Goal: Information Seeking & Learning: Learn about a topic

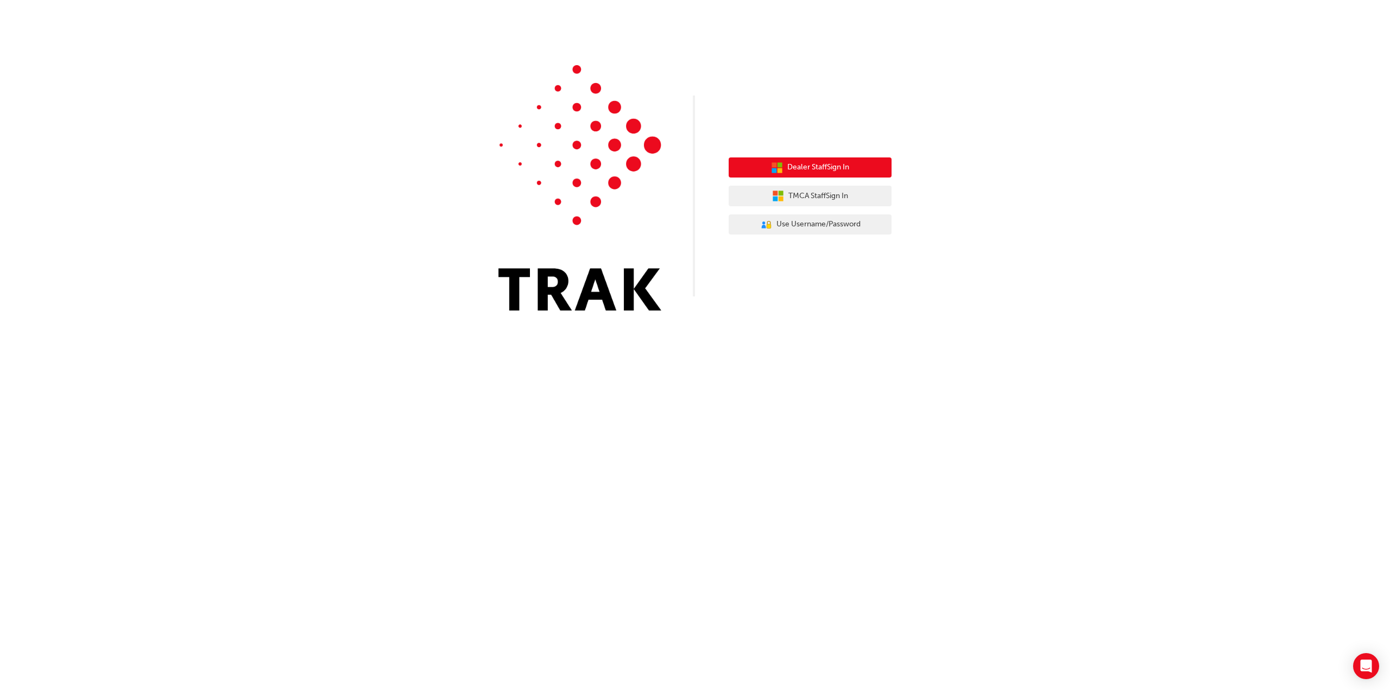
click at [820, 162] on span "Dealer Staff Sign In" at bounding box center [818, 167] width 62 height 12
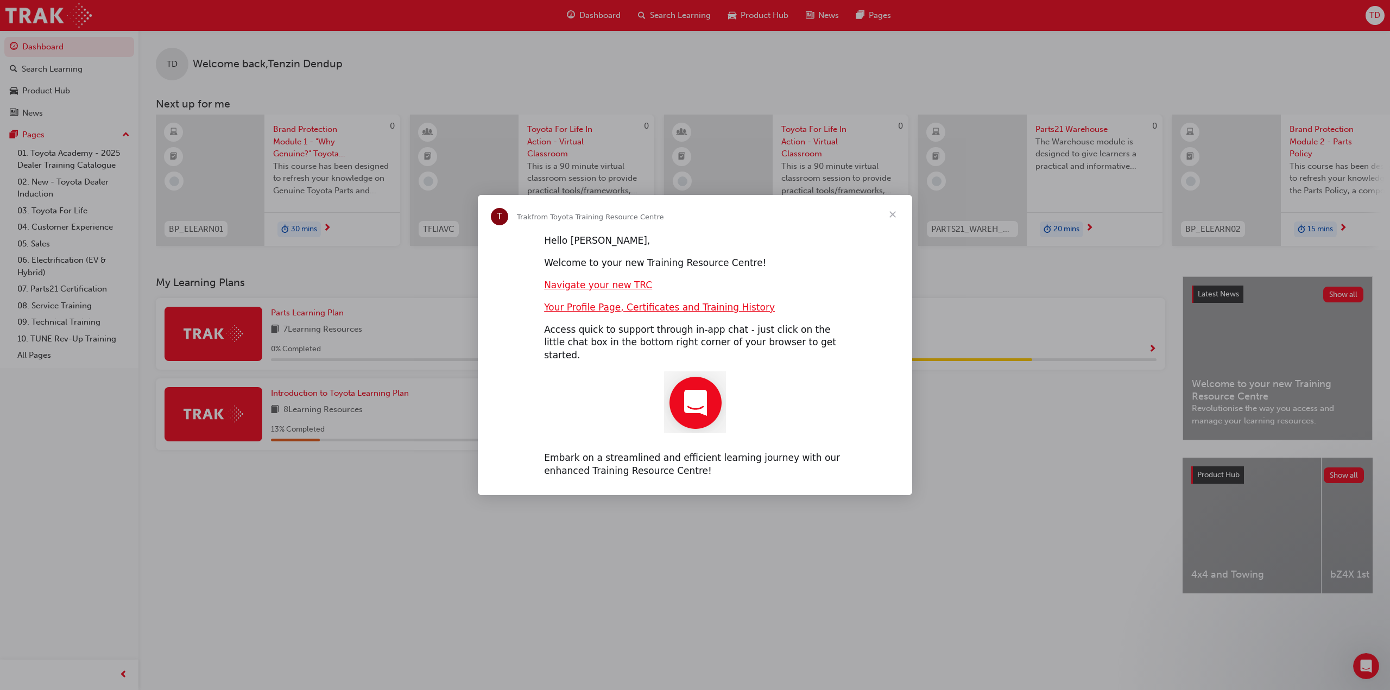
click at [505, 524] on div "Intercom messenger" at bounding box center [695, 345] width 1390 height 690
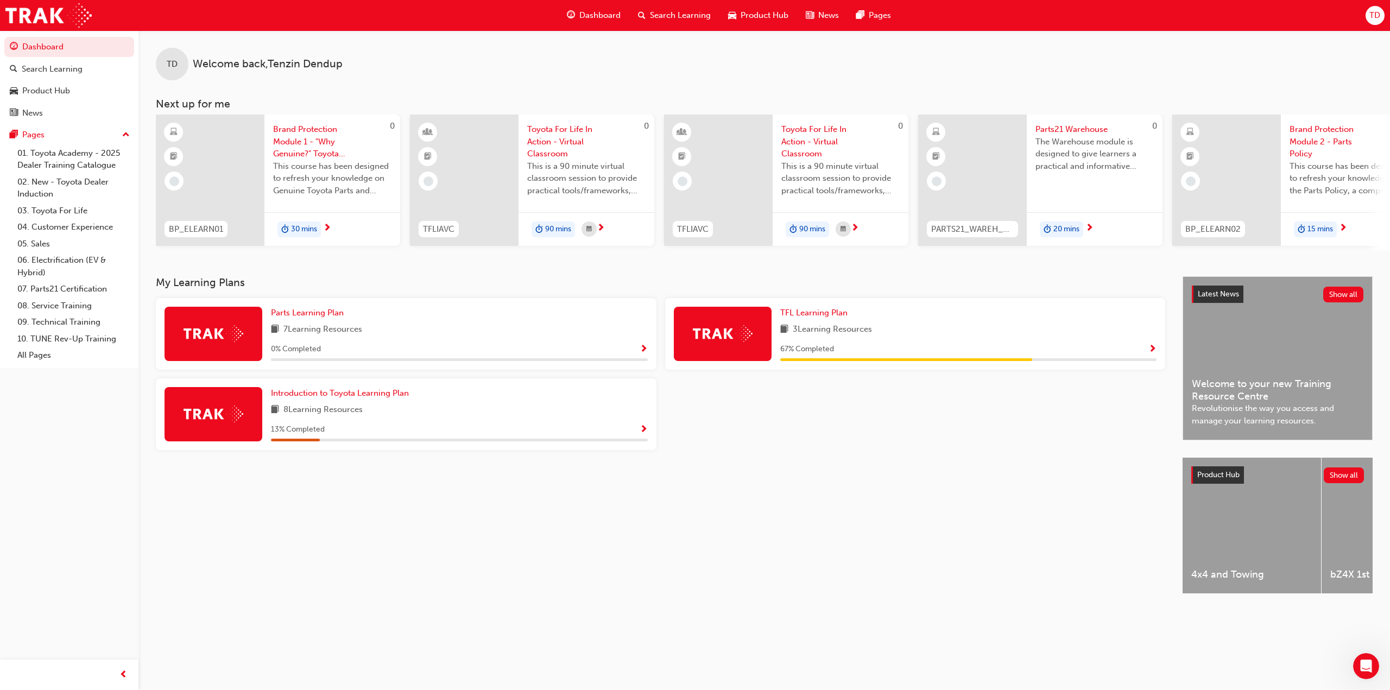
click at [641, 350] on span "Show Progress" at bounding box center [644, 350] width 8 height 10
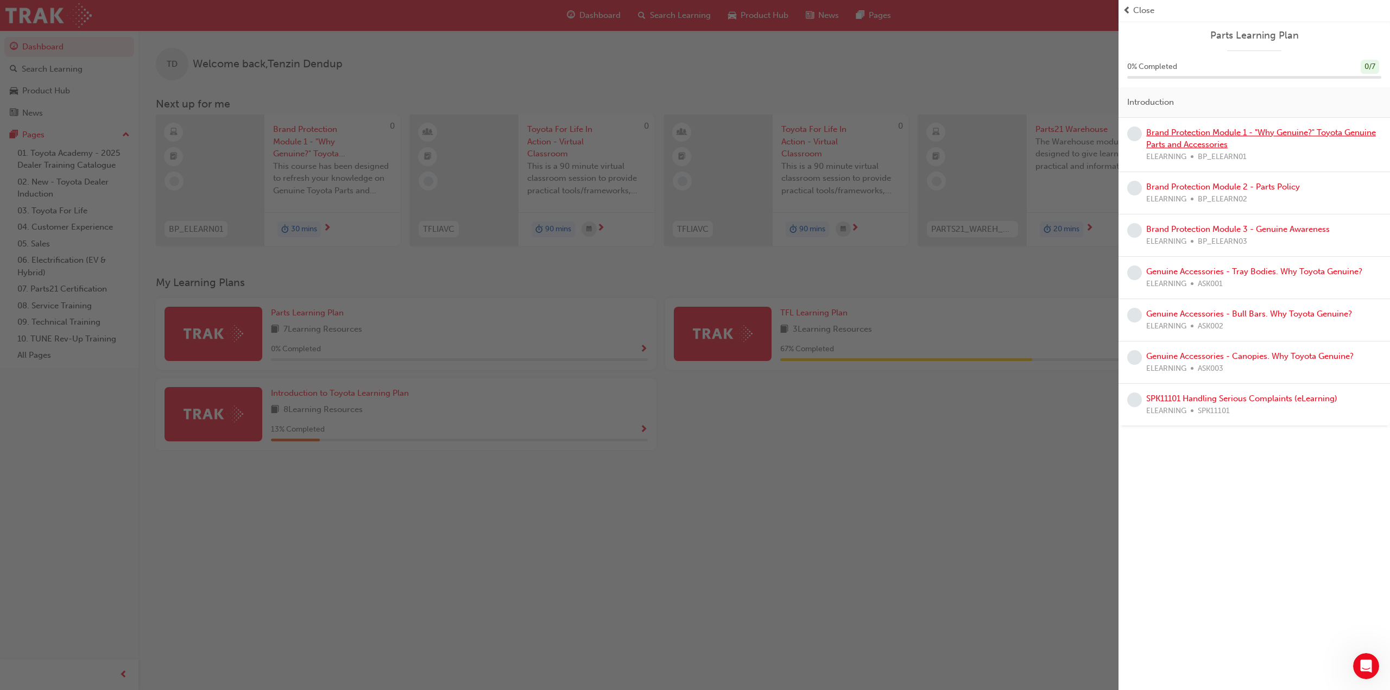
click at [1273, 133] on link "Brand Protection Module 1 - "Why Genuine?" Toyota Genuine Parts and Accessories" at bounding box center [1261, 139] width 230 height 22
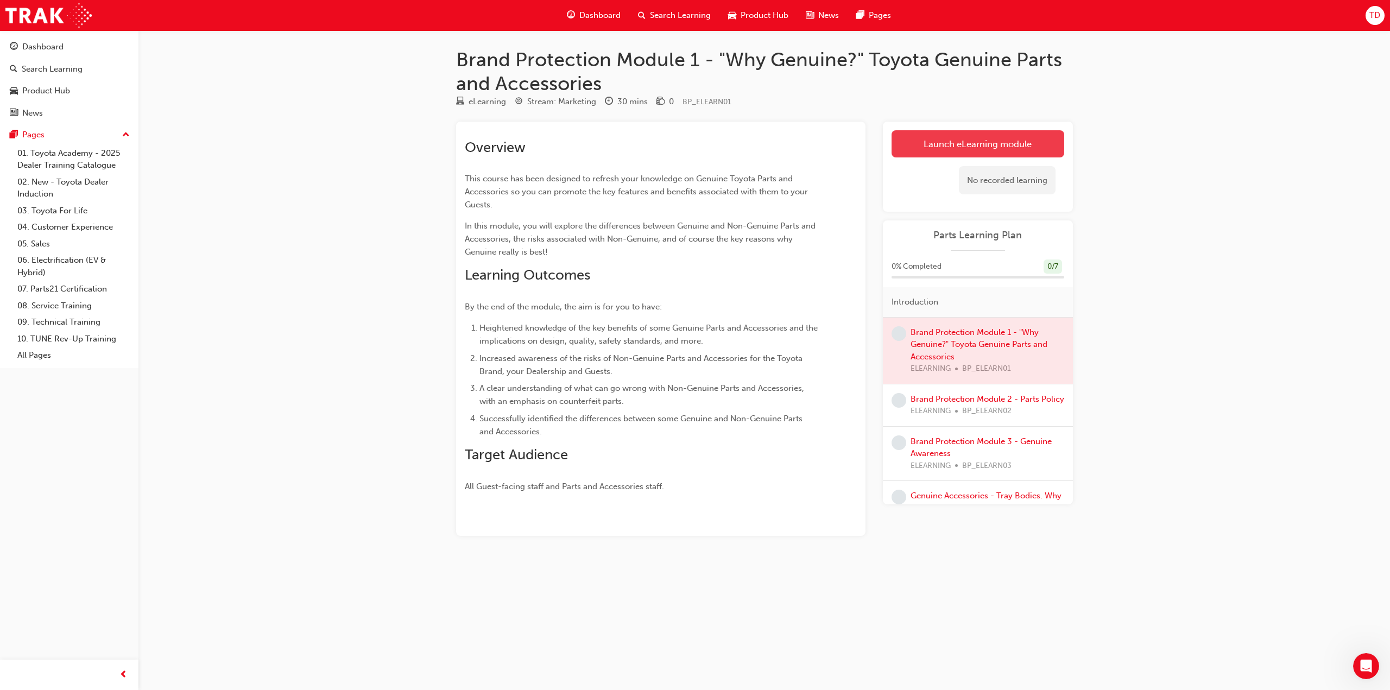
click at [943, 140] on link "Launch eLearning module" at bounding box center [978, 143] width 173 height 27
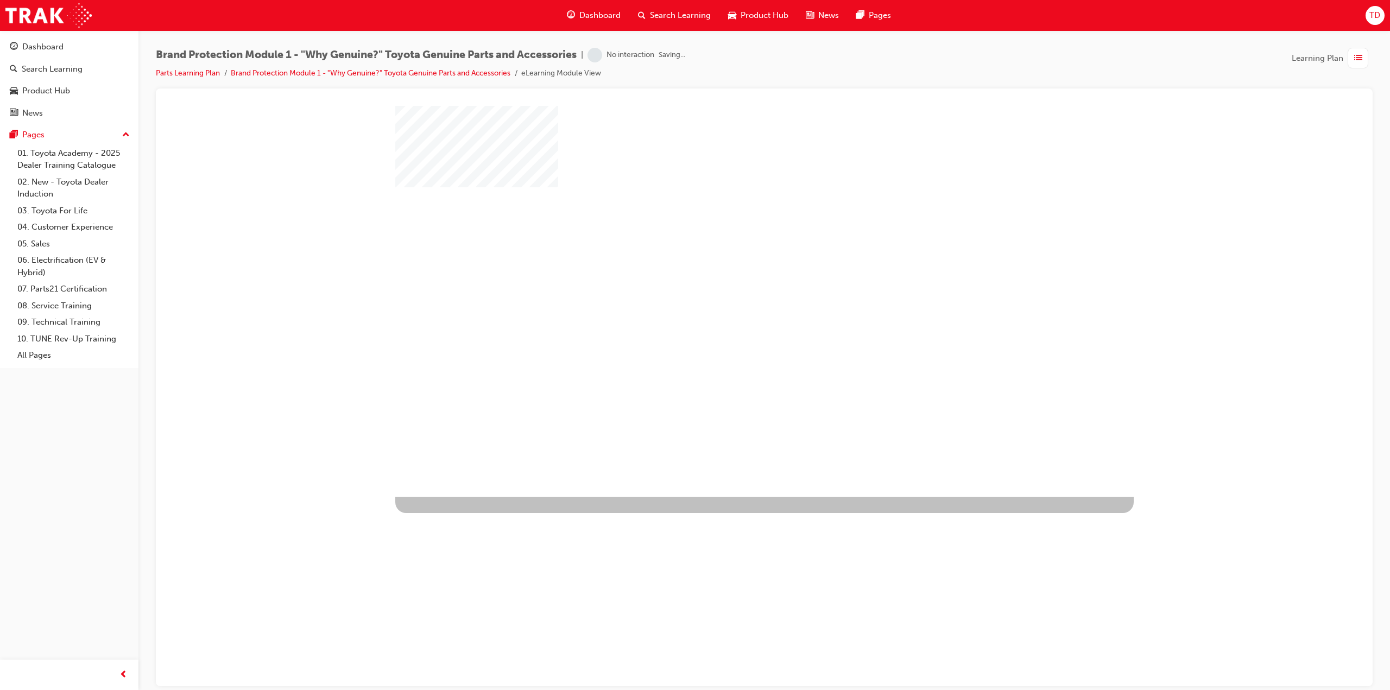
click at [733, 269] on div "play" at bounding box center [733, 269] width 0 height 0
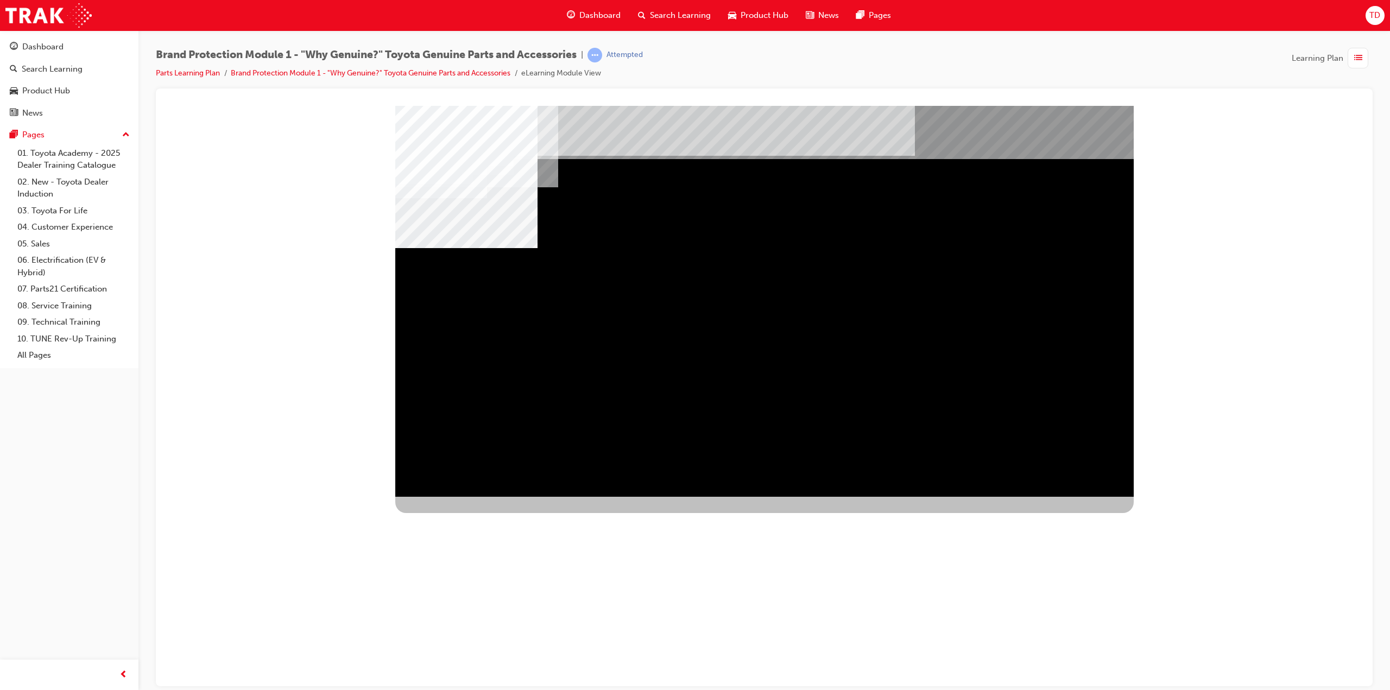
click at [515, 658] on div "Image" at bounding box center [454, 693] width 119 height 70
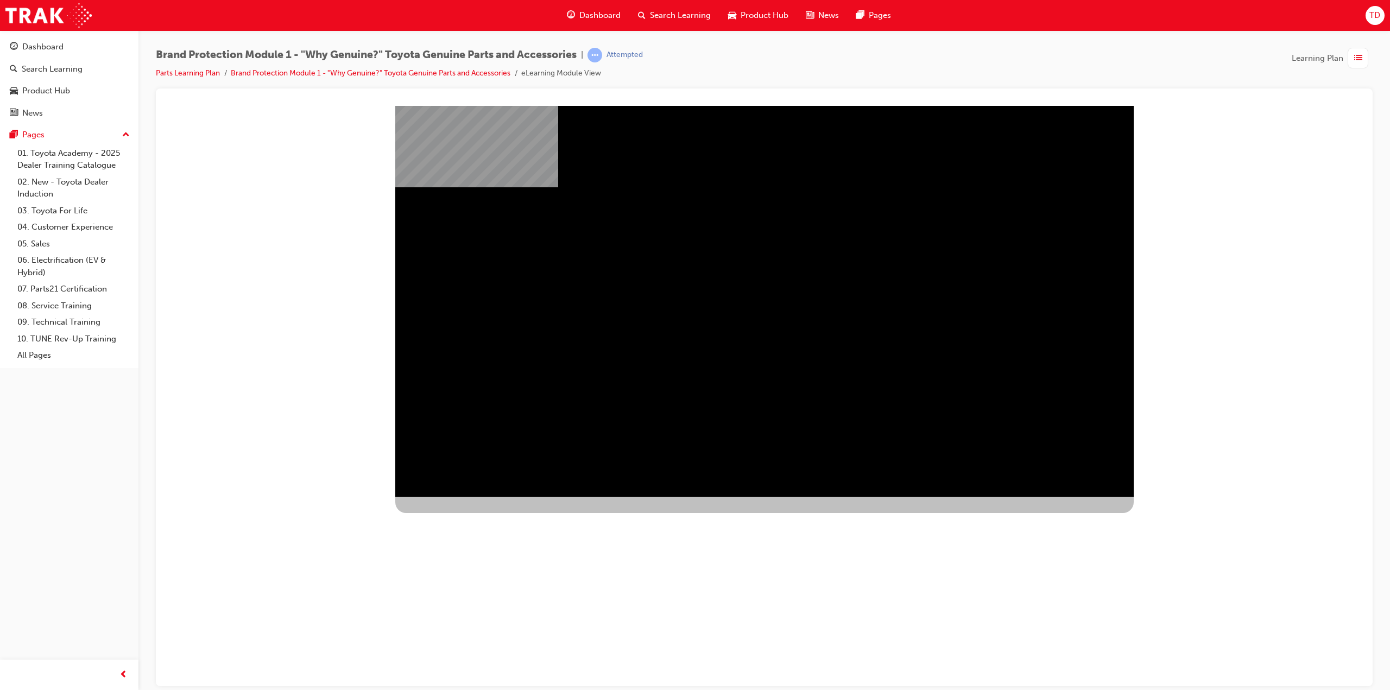
click at [697, 427] on div "" at bounding box center [764, 310] width 738 height 391
click at [755, 496] on div at bounding box center [612, 618] width 434 height 244
click at [691, 496] on div at bounding box center [612, 618] width 434 height 244
click at [309, 110] on div at bounding box center [764, 110] width 1191 height 0
click at [830, 496] on div at bounding box center [612, 618] width 434 height 244
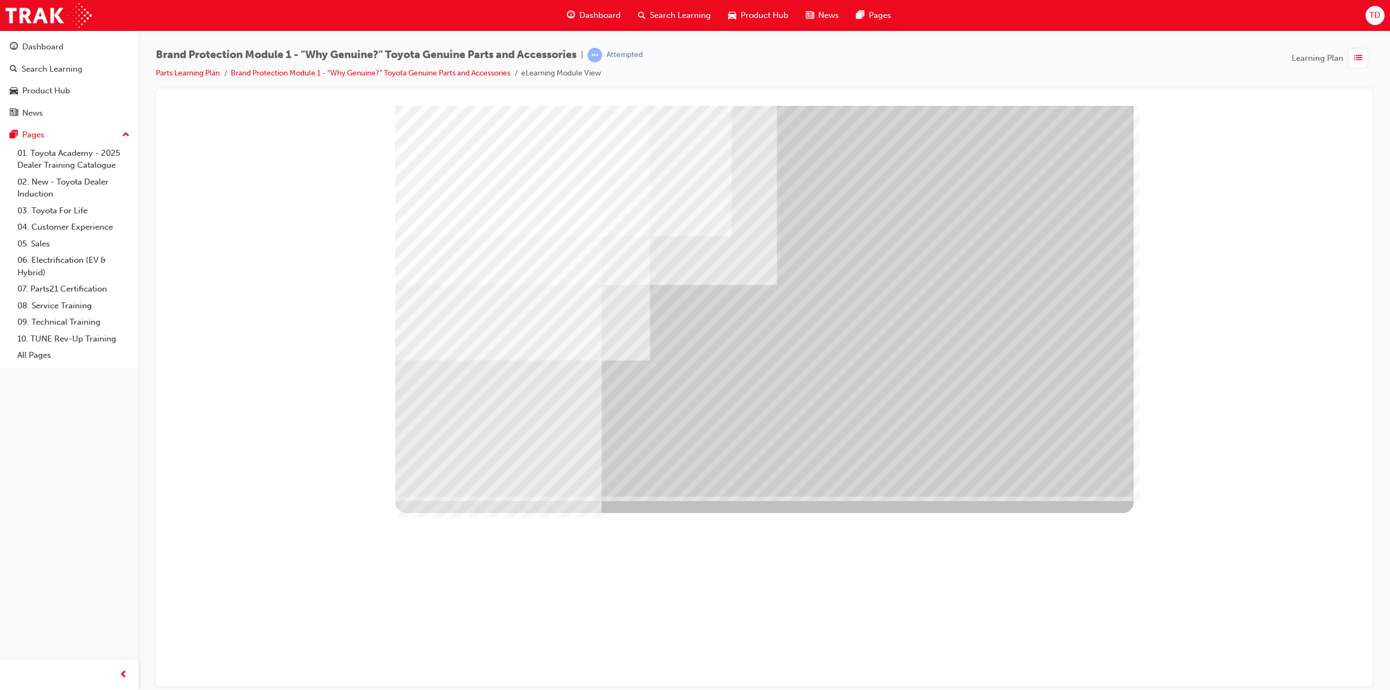
click at [1317, 110] on div at bounding box center [764, 110] width 1191 height 0
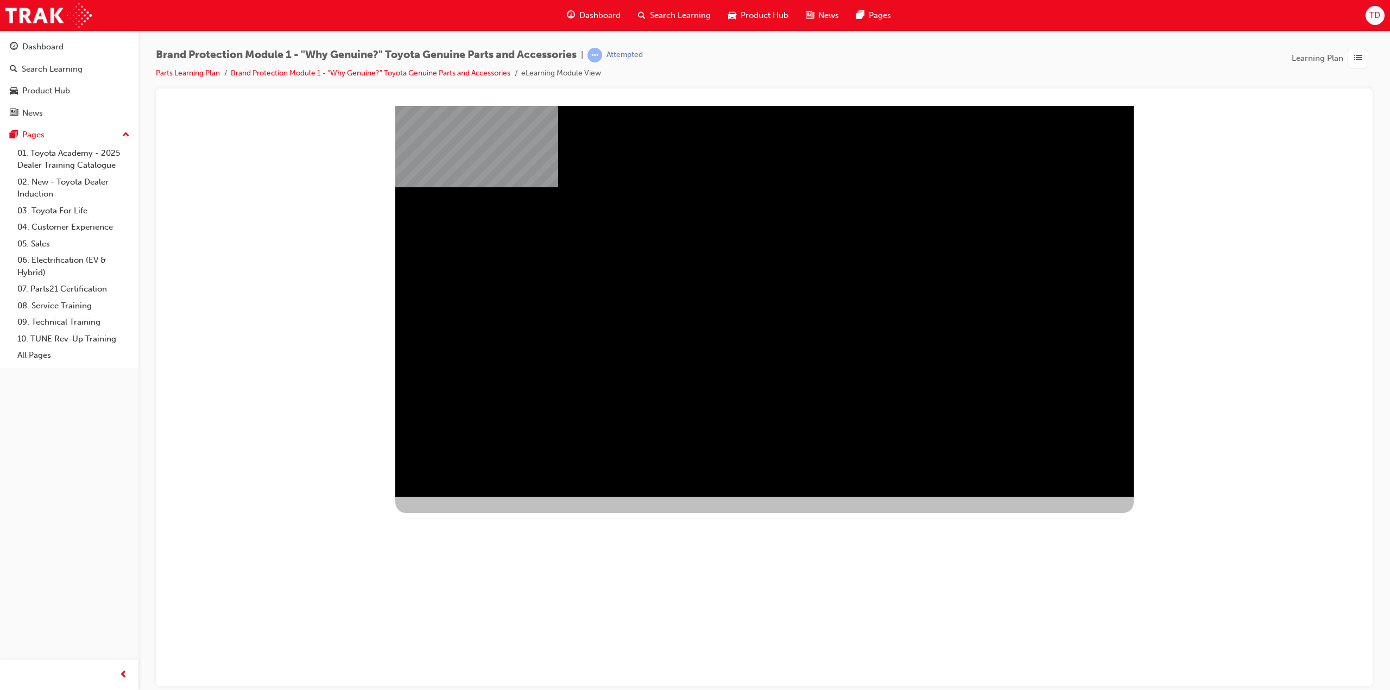
click at [791, 496] on div at bounding box center [593, 604] width 396 height 216
click at [372, 110] on div at bounding box center [764, 110] width 1191 height 0
click at [747, 424] on div "" at bounding box center [764, 310] width 738 height 391
drag, startPoint x: 1039, startPoint y: 179, endPoint x: 962, endPoint y: 232, distance: 94.1
click at [962, 232] on div at bounding box center [764, 300] width 738 height 391
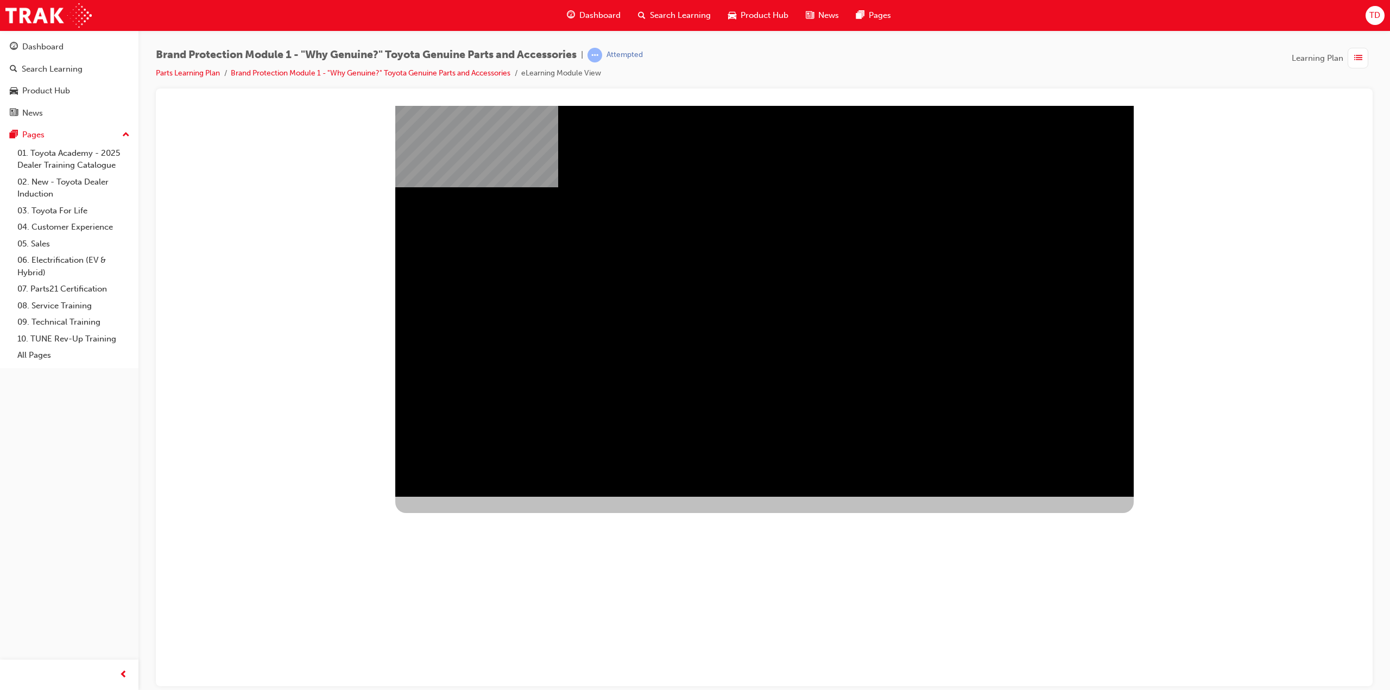
click at [364, 110] on div at bounding box center [764, 110] width 1191 height 0
click at [732, 496] on div at bounding box center [593, 604] width 396 height 216
click at [594, 55] on div "Brand Protection Module 1 - "Why Genuine?" Toyota Genuine Parts and Accessories…" at bounding box center [399, 55] width 487 height 15
click at [601, 55] on span "learningRecordVerb_ATTEMPT-icon" at bounding box center [594, 55] width 15 height 15
drag, startPoint x: 706, startPoint y: 239, endPoint x: 684, endPoint y: 260, distance: 30.0
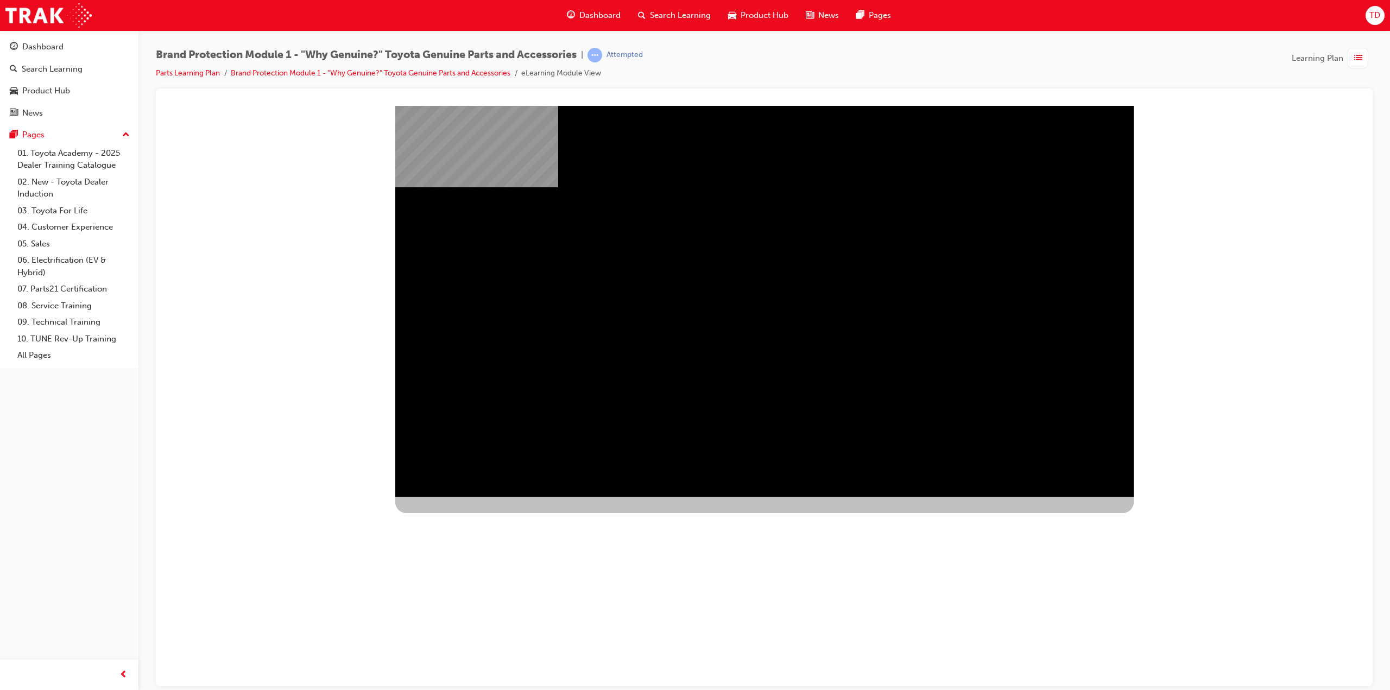
click at [704, 496] on div at bounding box center [593, 604] width 396 height 216
click at [731, 496] on div at bounding box center [593, 604] width 396 height 216
click at [728, 496] on div at bounding box center [593, 604] width 396 height 216
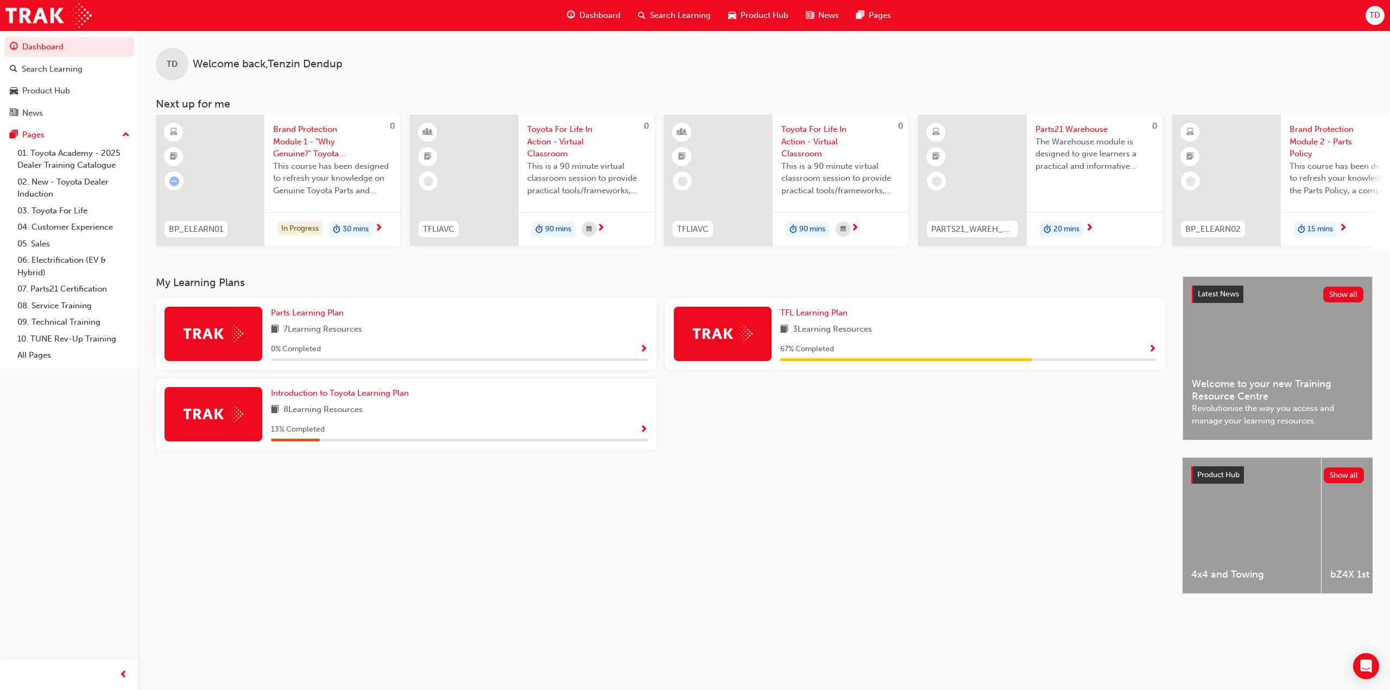
click at [582, 337] on div "7 Learning Resources" at bounding box center [459, 330] width 377 height 14
click at [640, 352] on span "Show Progress" at bounding box center [644, 350] width 8 height 10
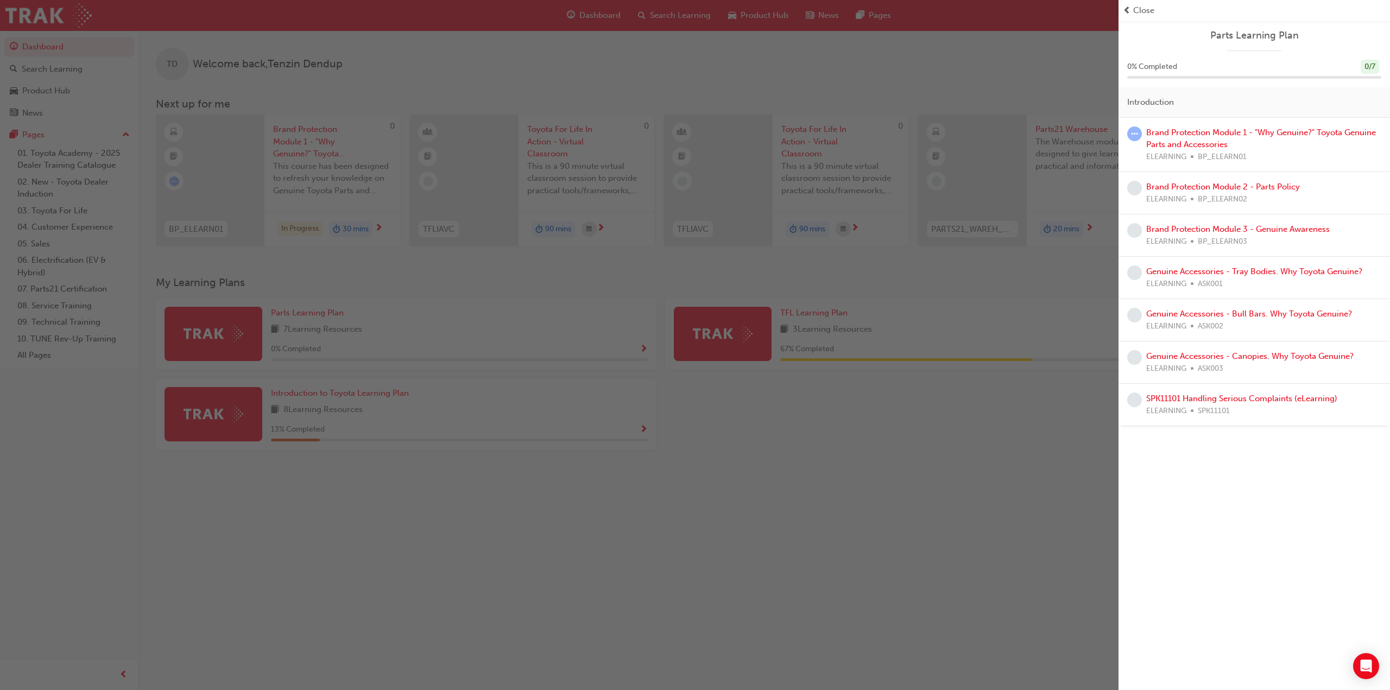
click at [1245, 146] on div "Brand Protection Module 1 - "Why Genuine?" Toyota Genuine Parts and Accessories…" at bounding box center [1263, 145] width 235 height 37
click at [1211, 135] on link "Brand Protection Module 1 - "Why Genuine?" Toyota Genuine Parts and Accessories" at bounding box center [1261, 139] width 230 height 22
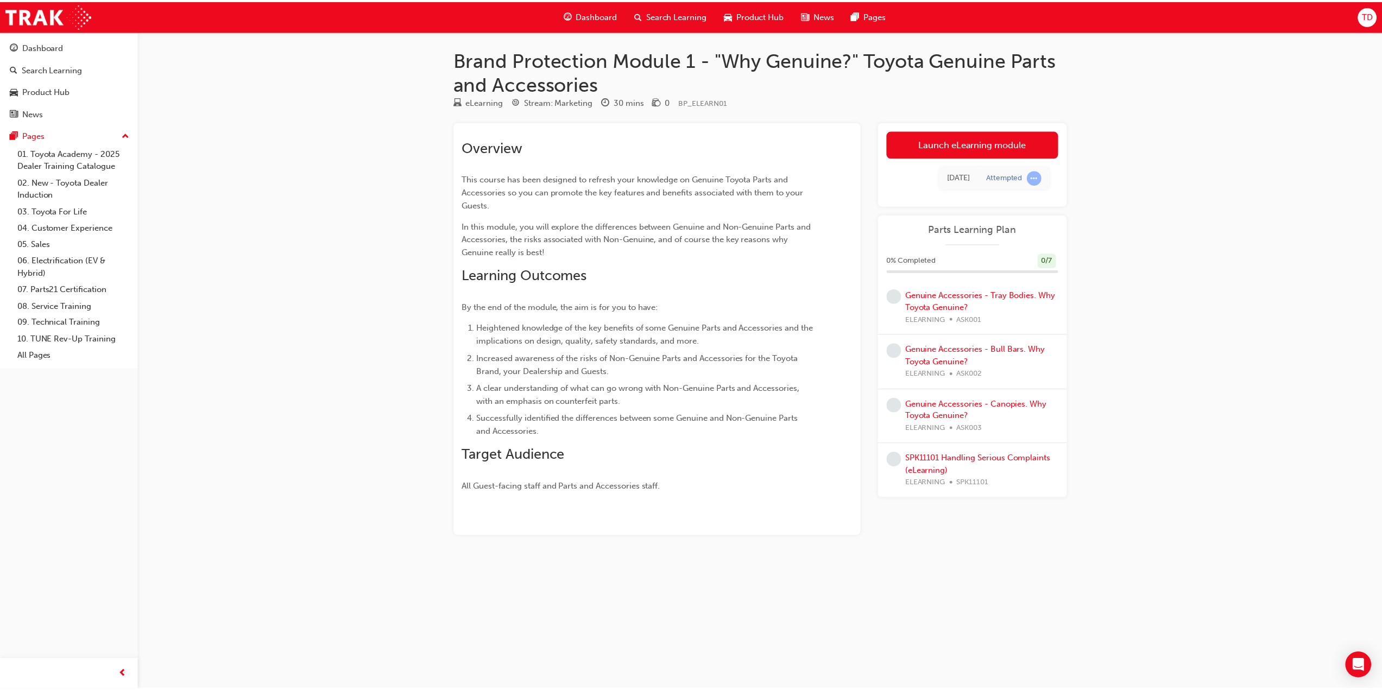
scroll to position [207, 0]
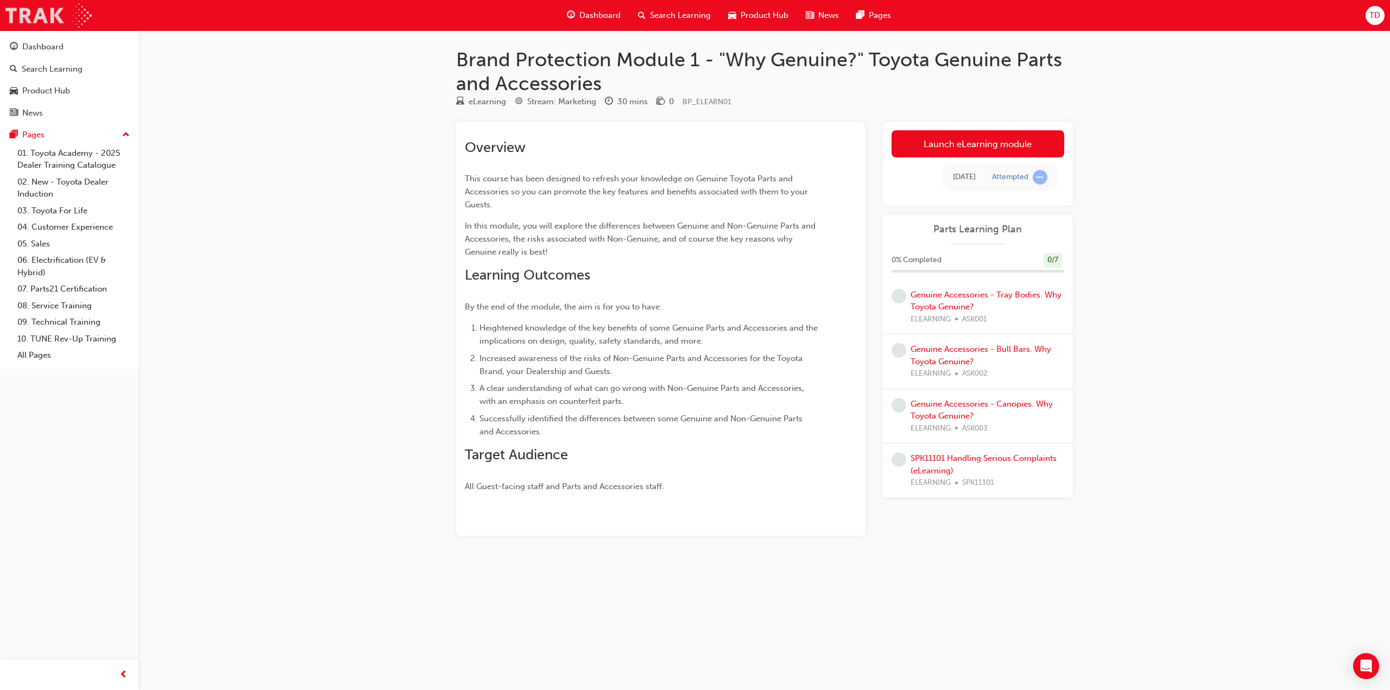
click at [43, 10] on img at bounding box center [48, 15] width 86 height 24
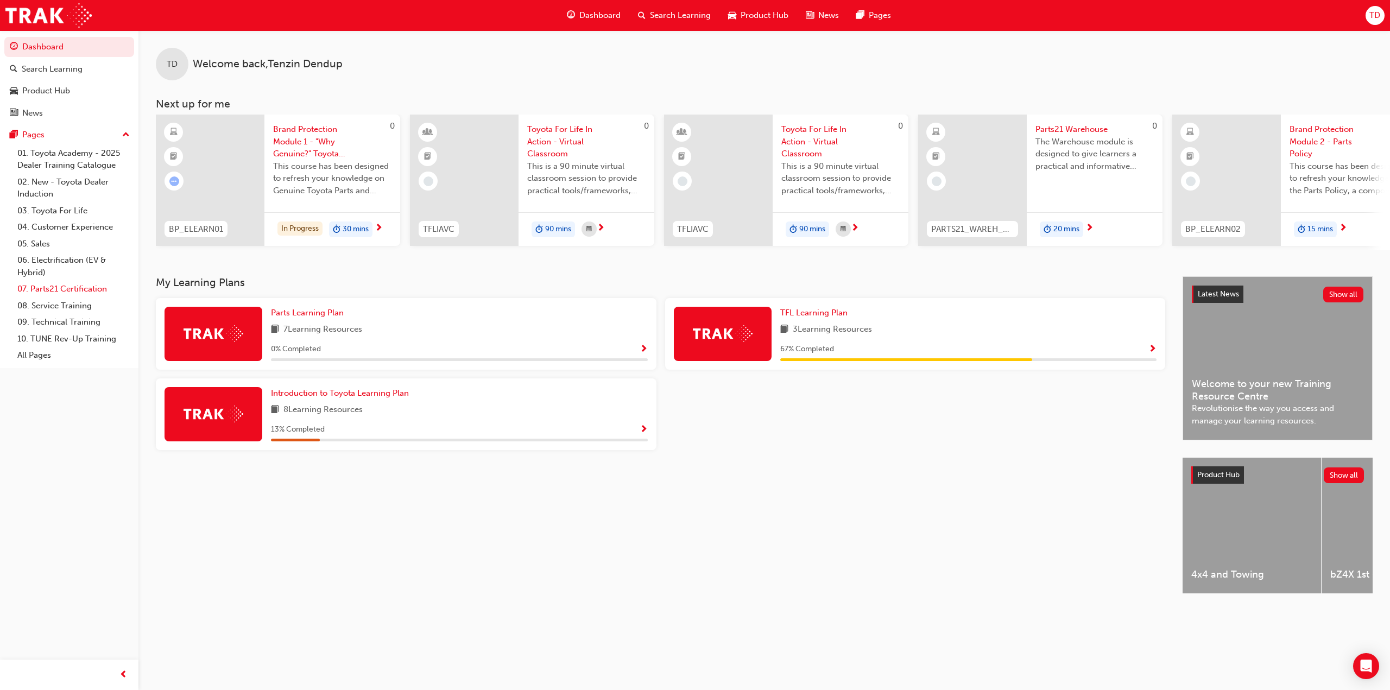
click at [62, 290] on link "07. Parts21 Certification" at bounding box center [73, 289] width 121 height 17
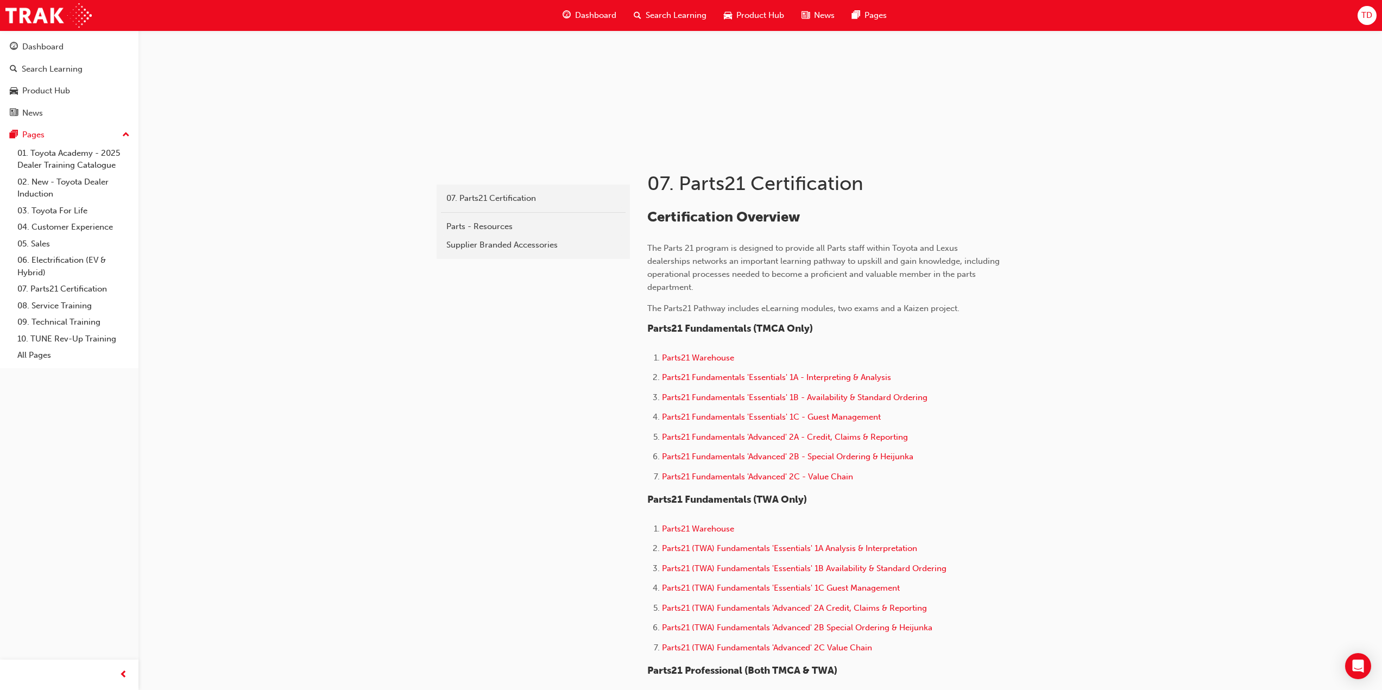
scroll to position [91, 0]
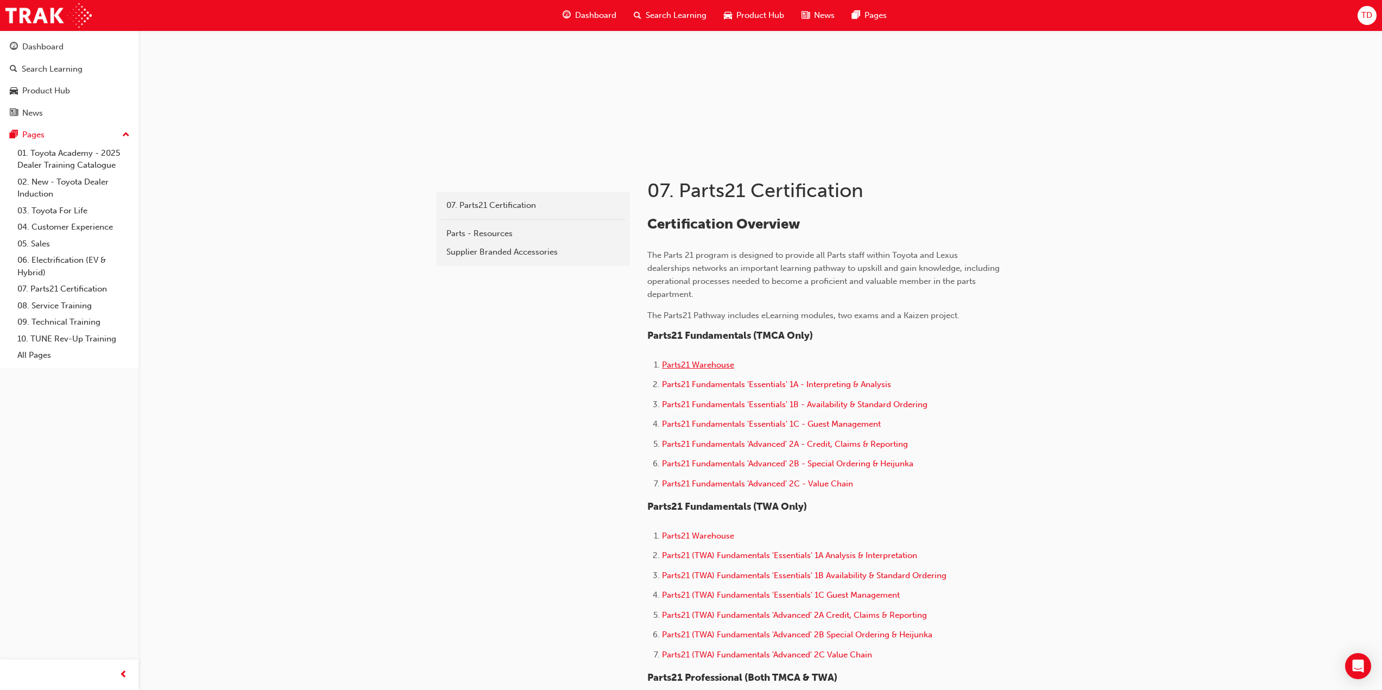
click at [699, 367] on span "Parts21 Warehouse" at bounding box center [698, 365] width 72 height 10
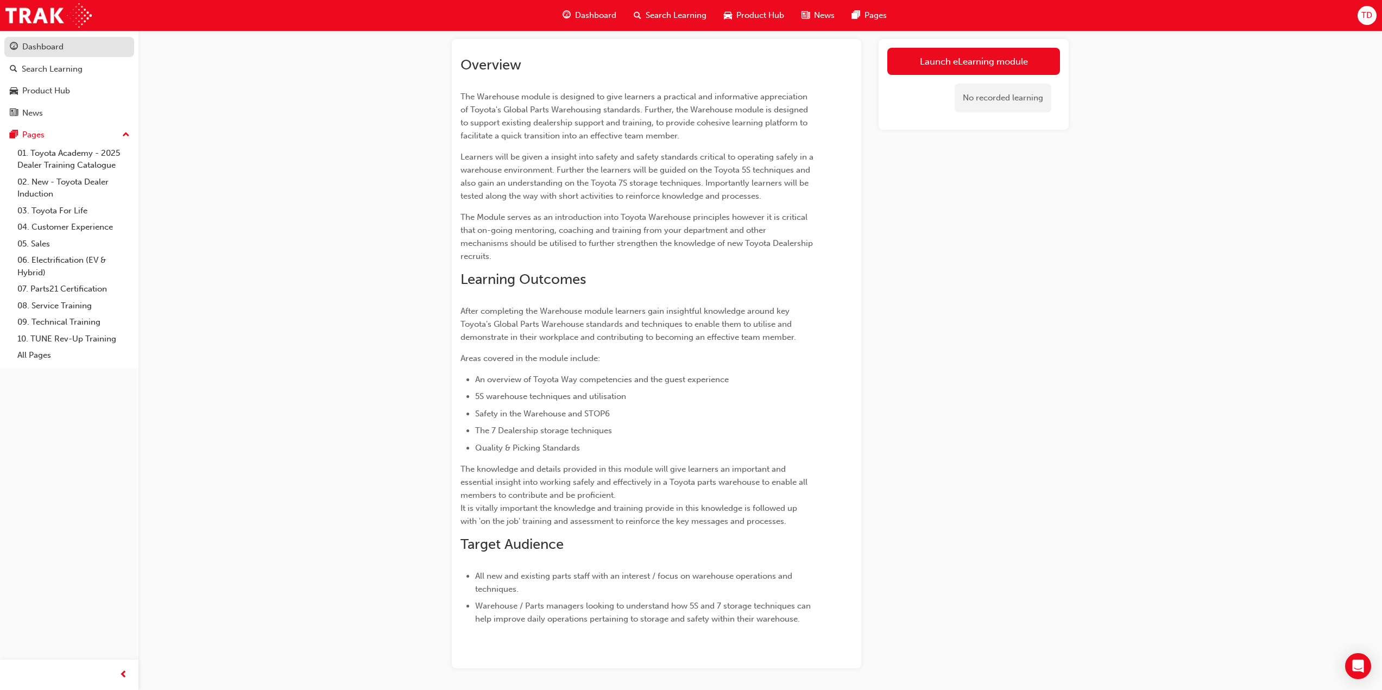
scroll to position [99, 0]
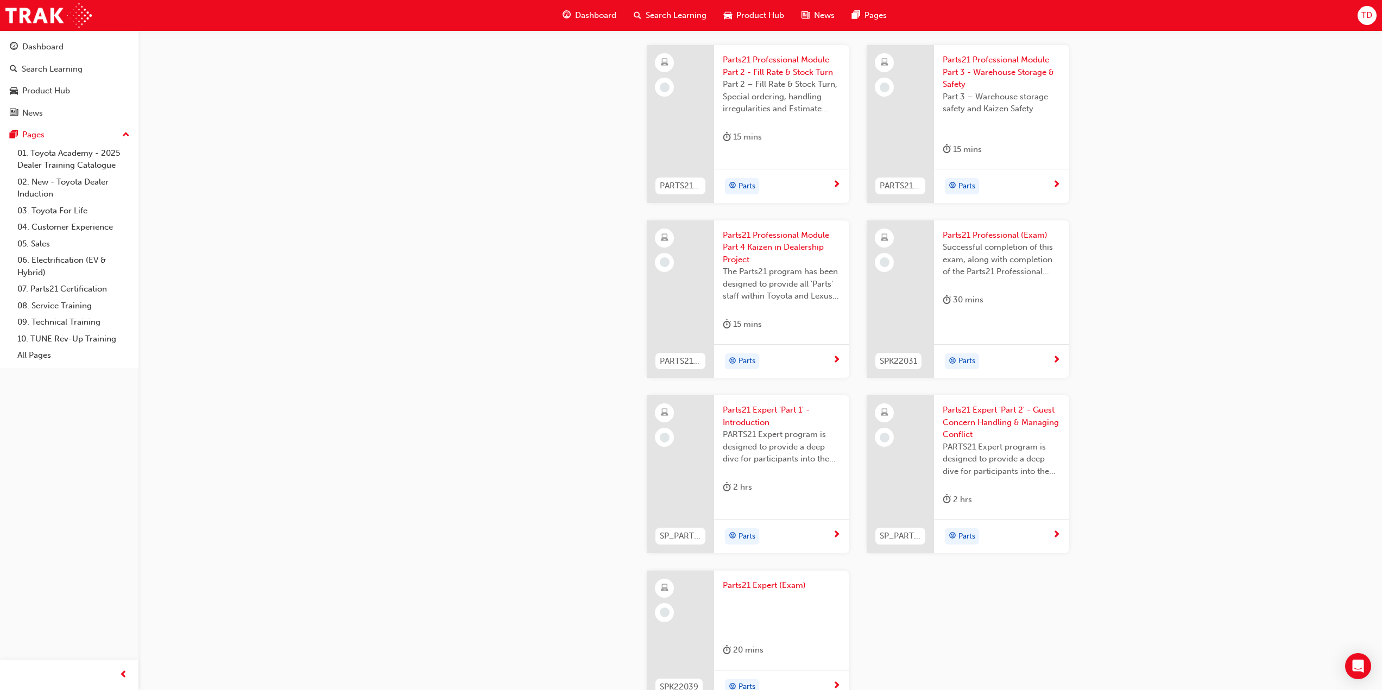
scroll to position [1518, 0]
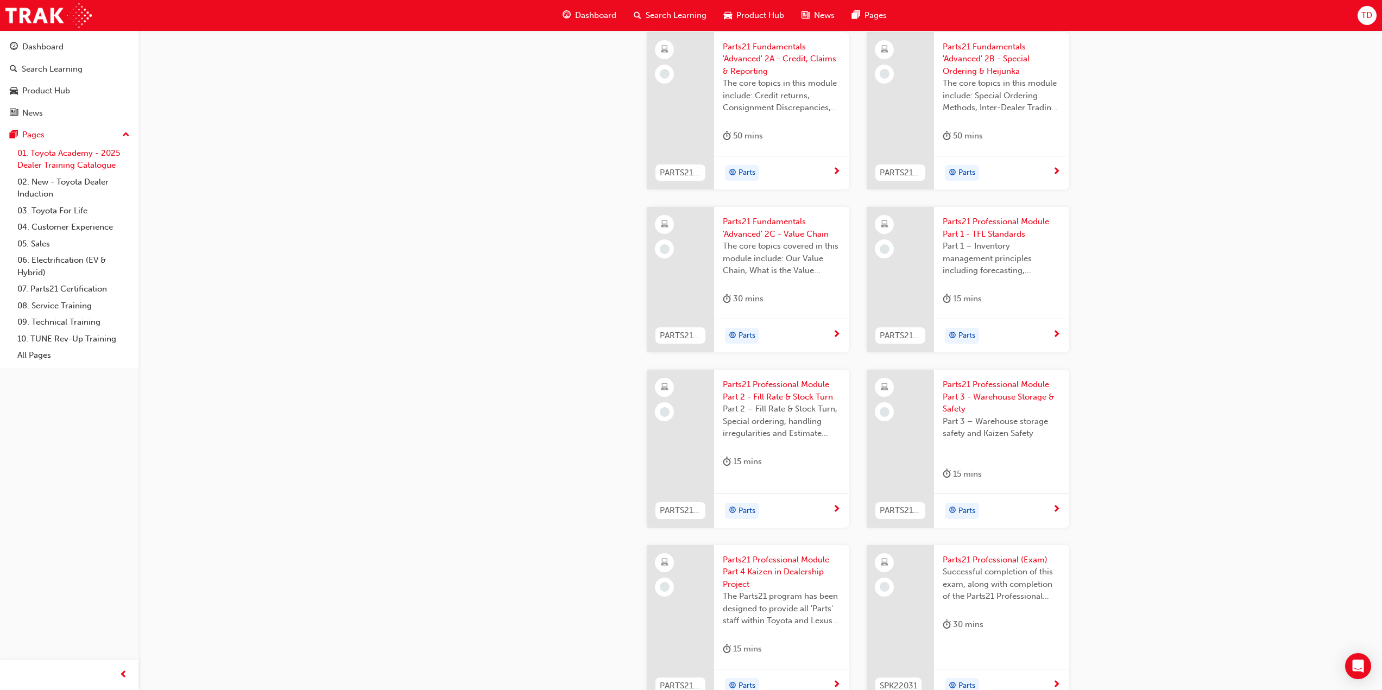
click at [62, 168] on link "01. Toyota Academy - 2025 Dealer Training Catalogue" at bounding box center [73, 159] width 121 height 29
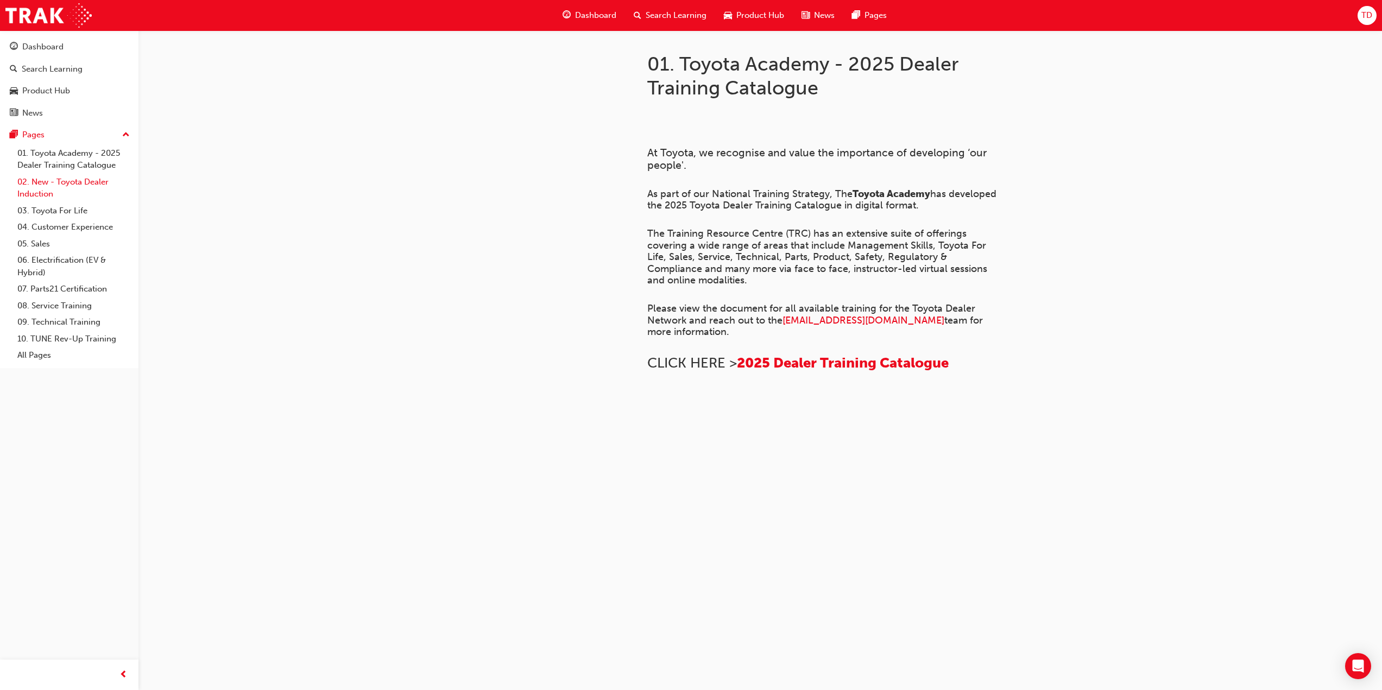
click at [74, 186] on link "02. New - Toyota Dealer Induction" at bounding box center [73, 188] width 121 height 29
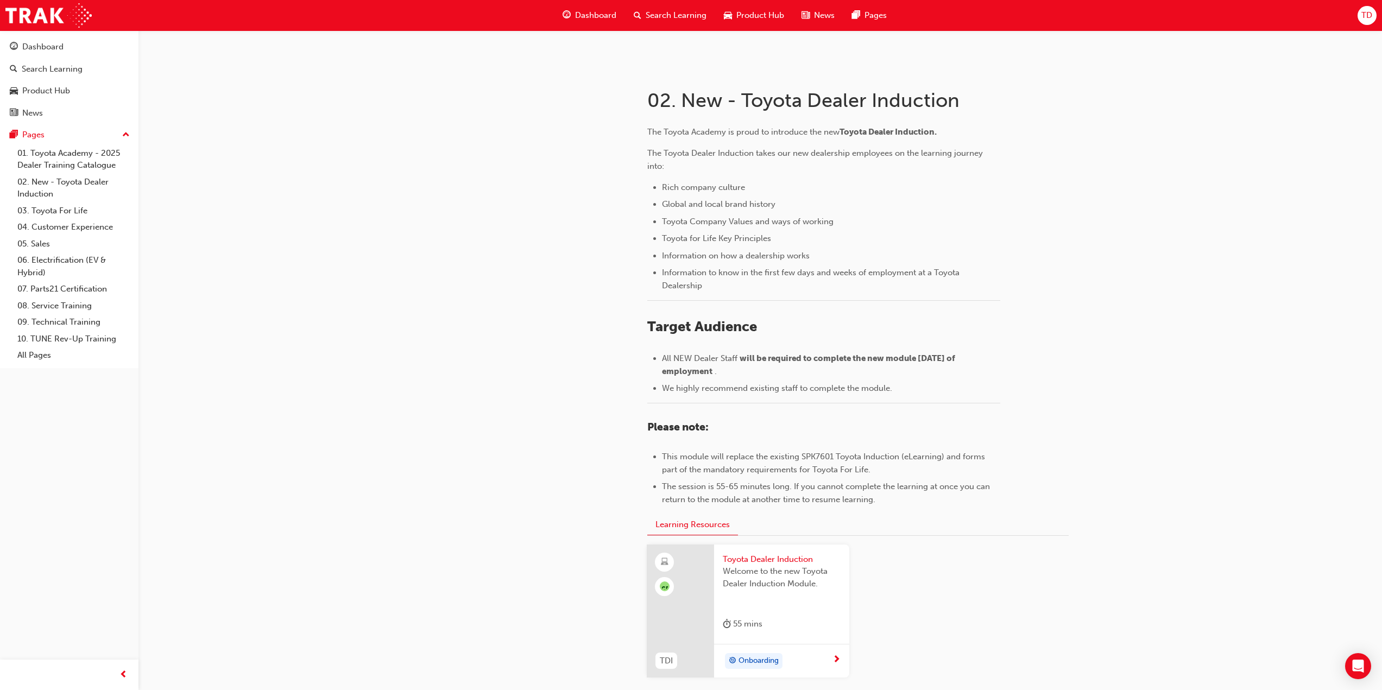
scroll to position [282, 0]
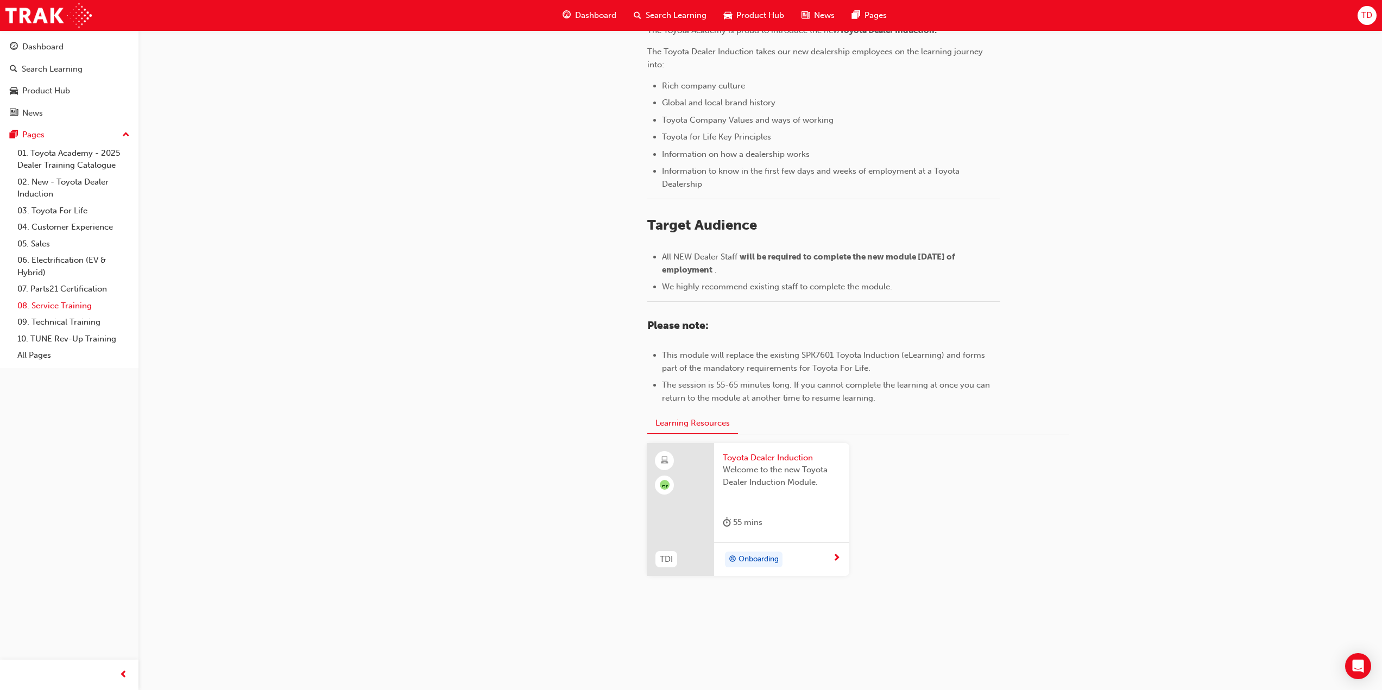
click at [74, 302] on link "08. Service Training" at bounding box center [73, 306] width 121 height 17
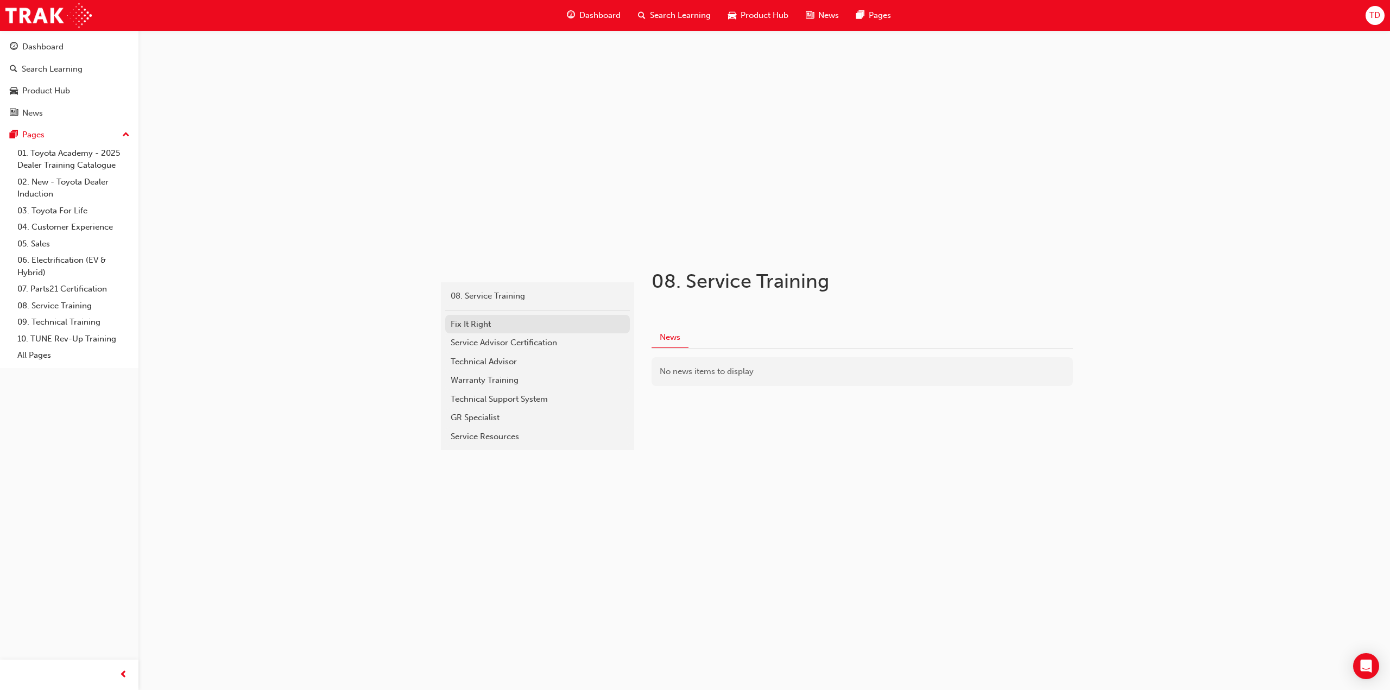
click at [469, 327] on div "Fix It Right" at bounding box center [538, 324] width 174 height 12
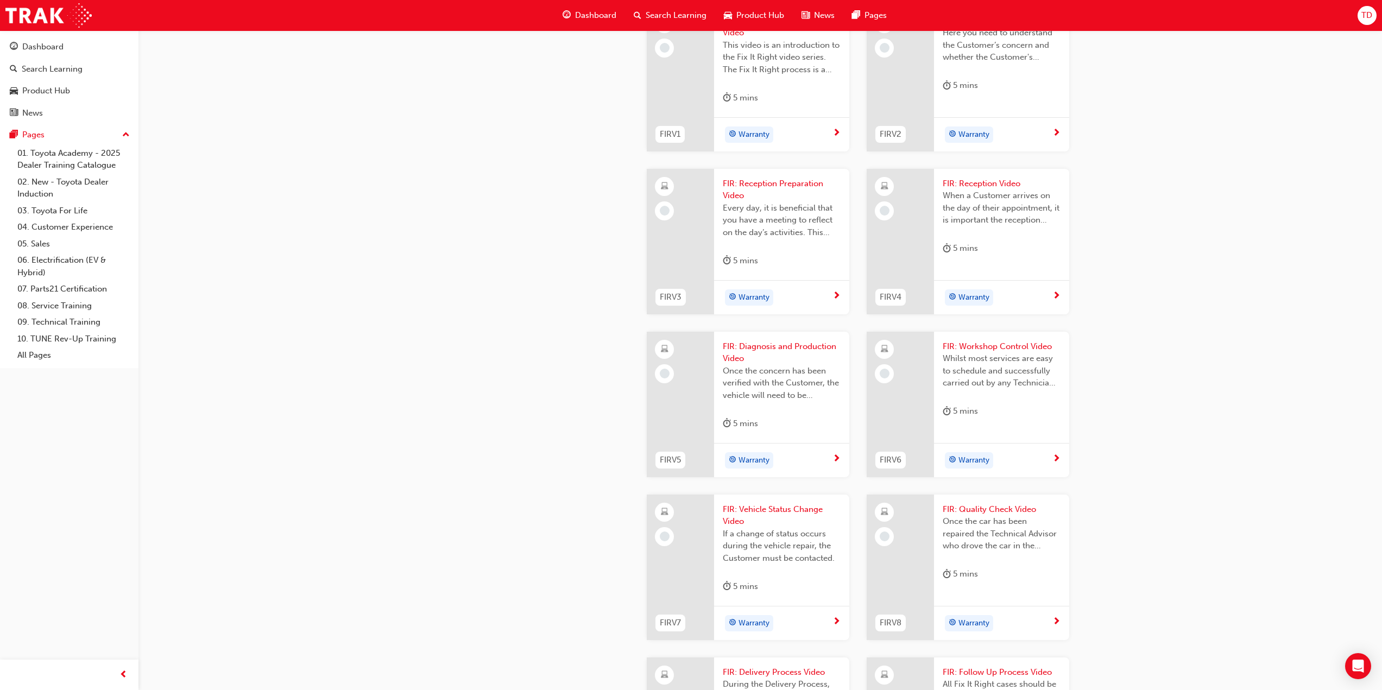
scroll to position [634, 0]
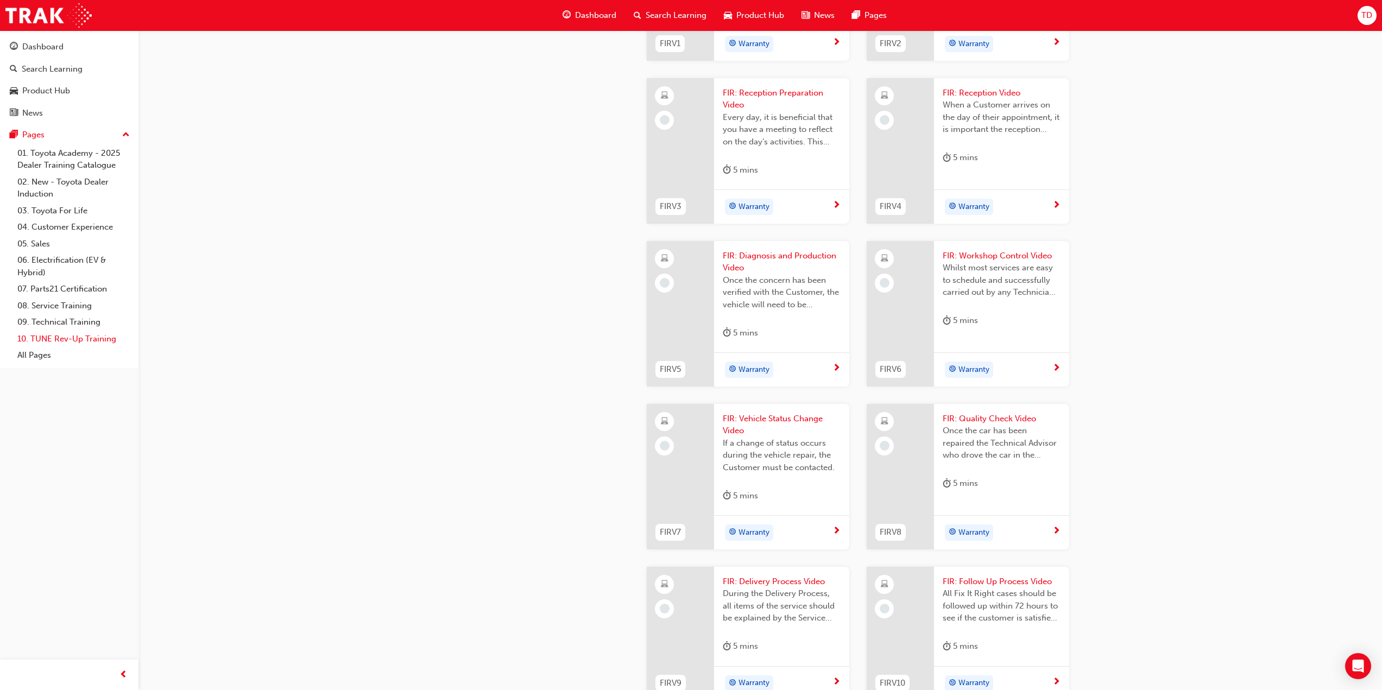
click at [72, 336] on link "10. TUNE Rev-Up Training" at bounding box center [73, 339] width 121 height 17
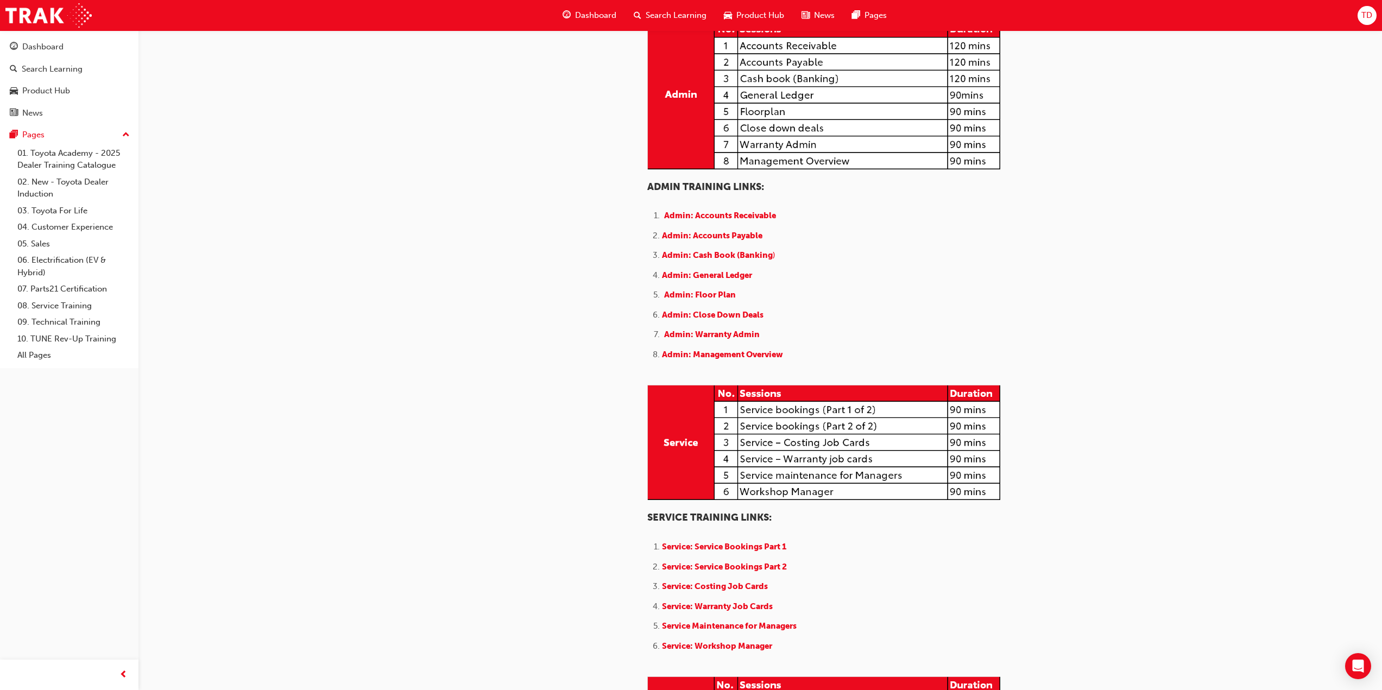
scroll to position [362, 0]
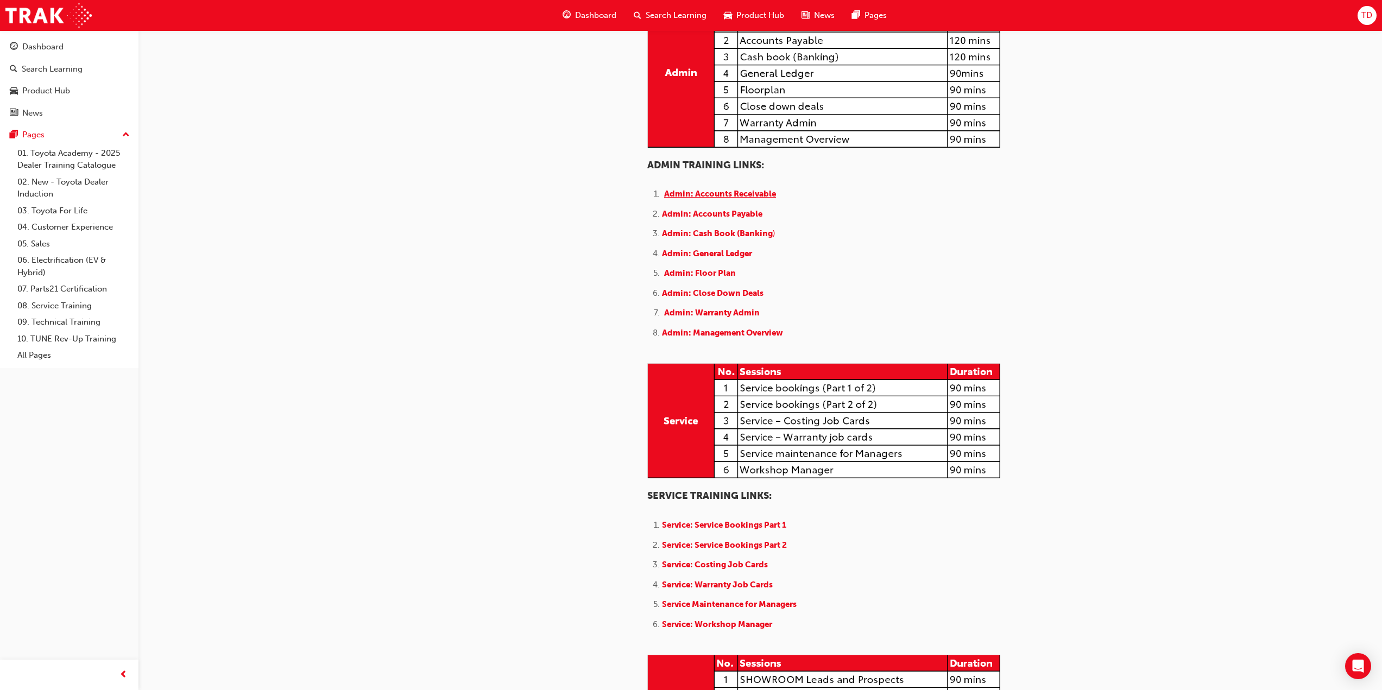
click at [703, 199] on span "Admin: Accounts Receivable" at bounding box center [720, 194] width 112 height 10
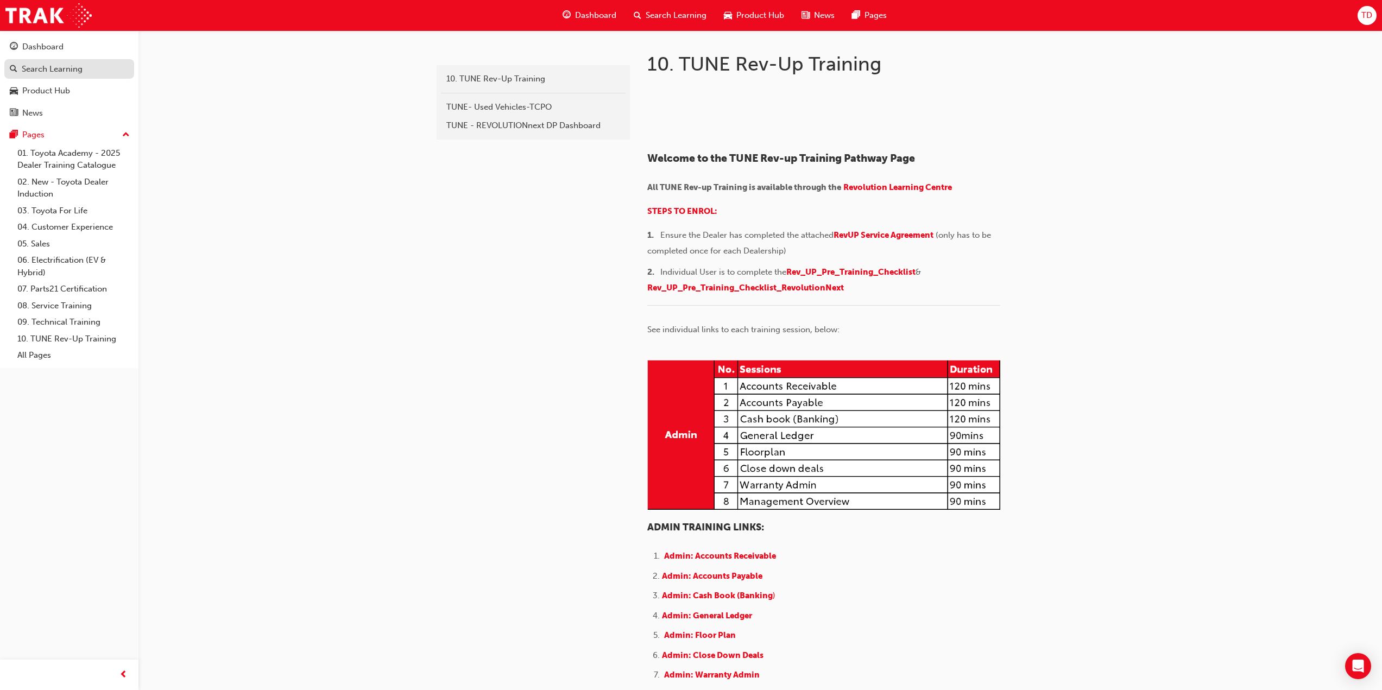
click at [41, 69] on div "Search Learning" at bounding box center [52, 69] width 61 height 12
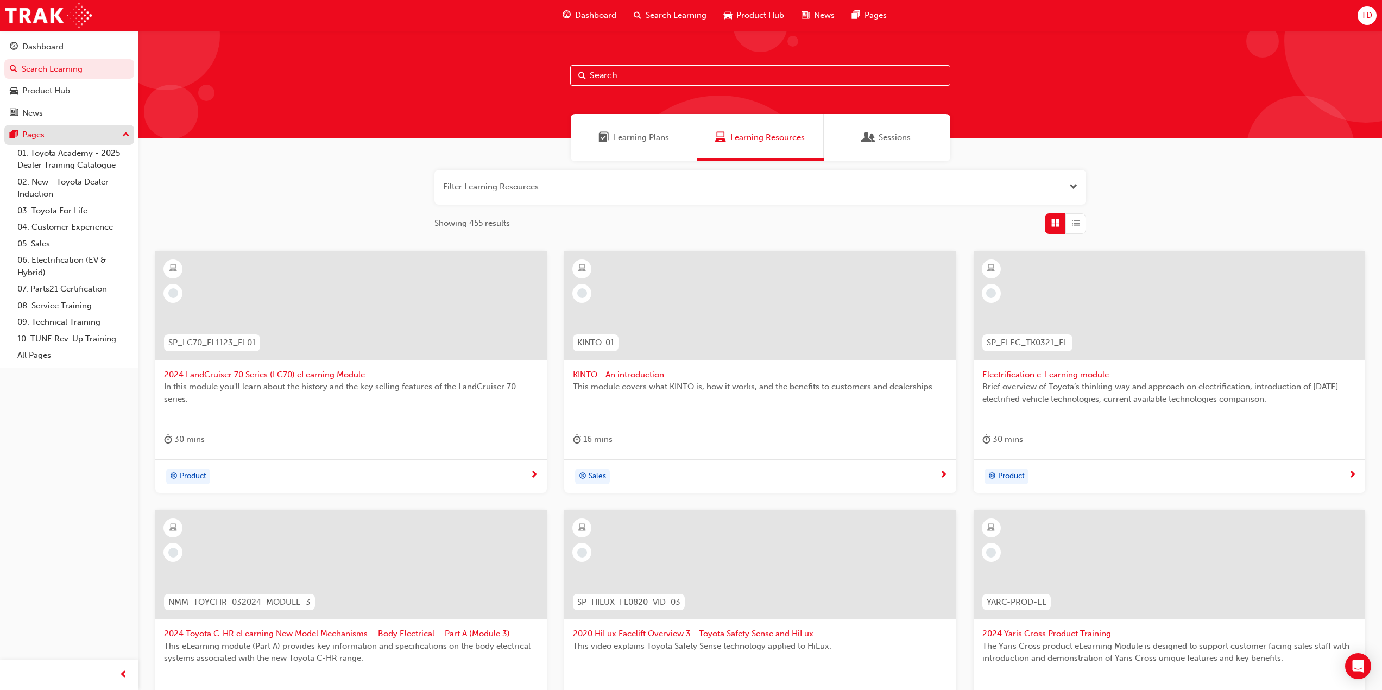
click at [102, 133] on div "Pages" at bounding box center [69, 135] width 119 height 14
click at [72, 287] on link "07. Parts21 Certification" at bounding box center [73, 289] width 121 height 17
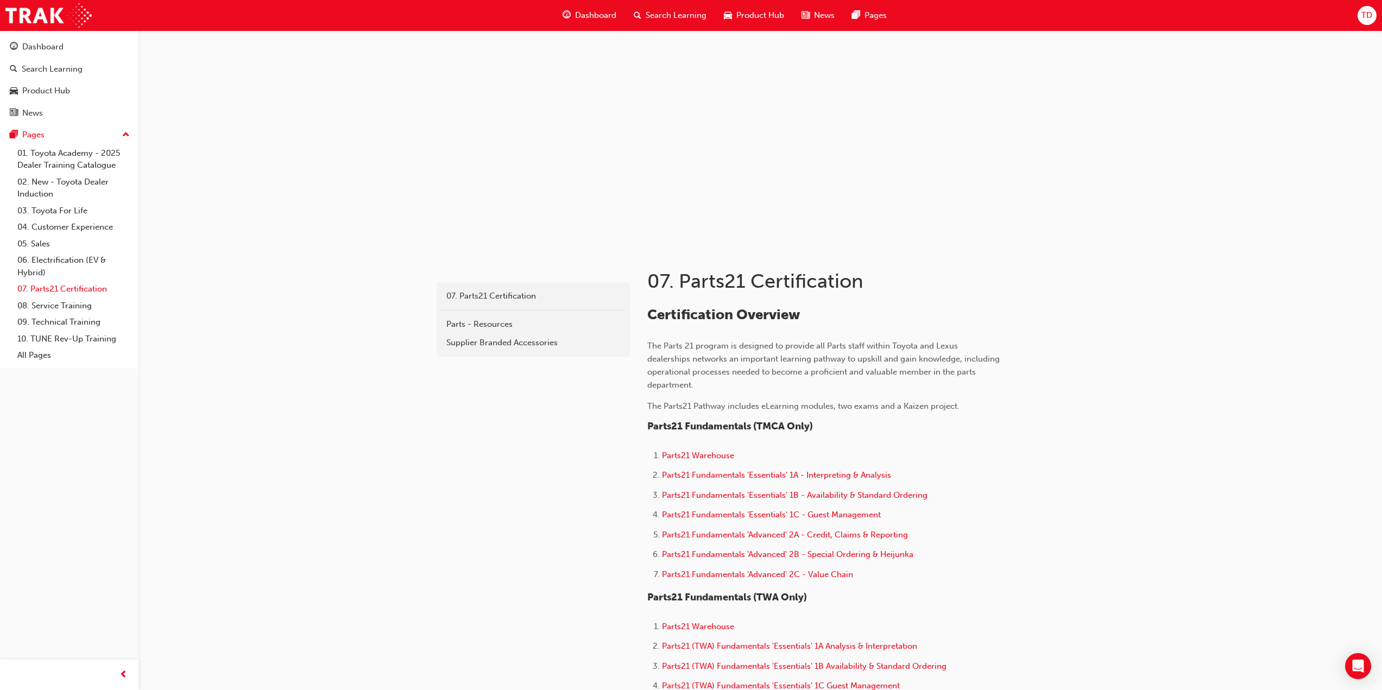
click at [61, 293] on link "07. Parts21 Certification" at bounding box center [73, 289] width 121 height 17
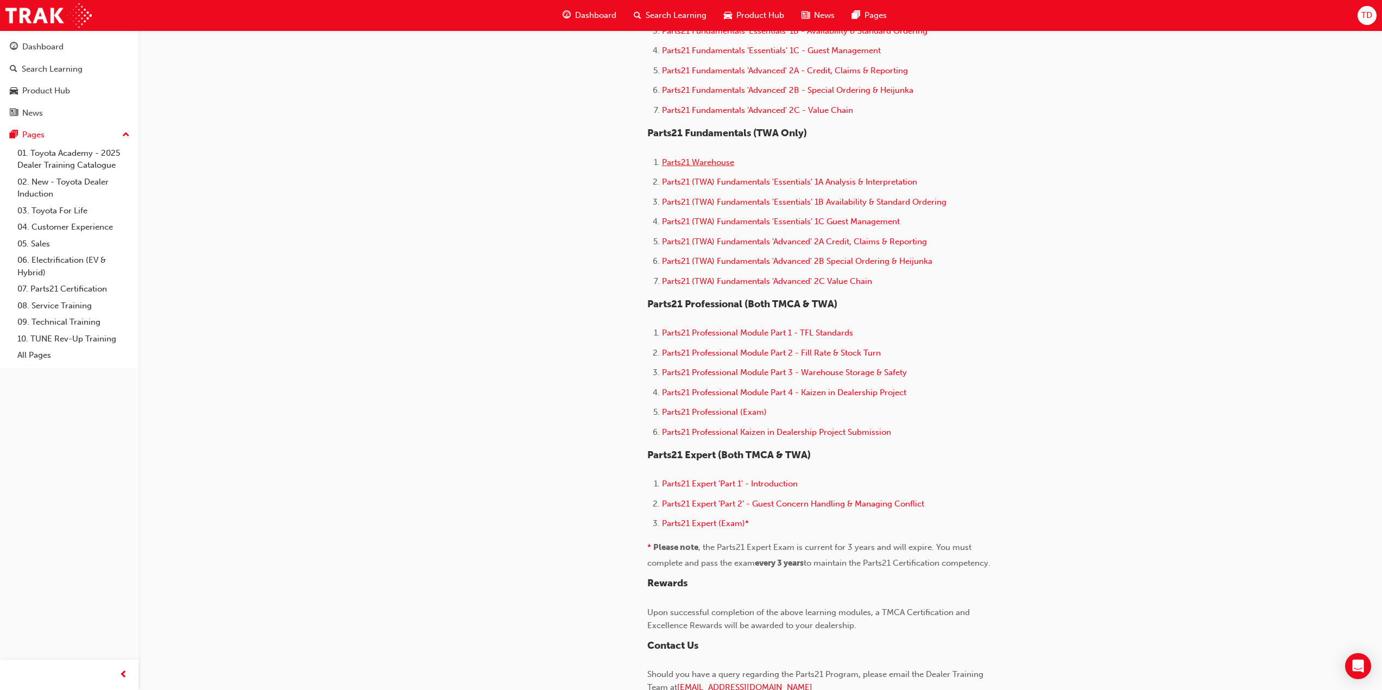
scroll to position [522, 0]
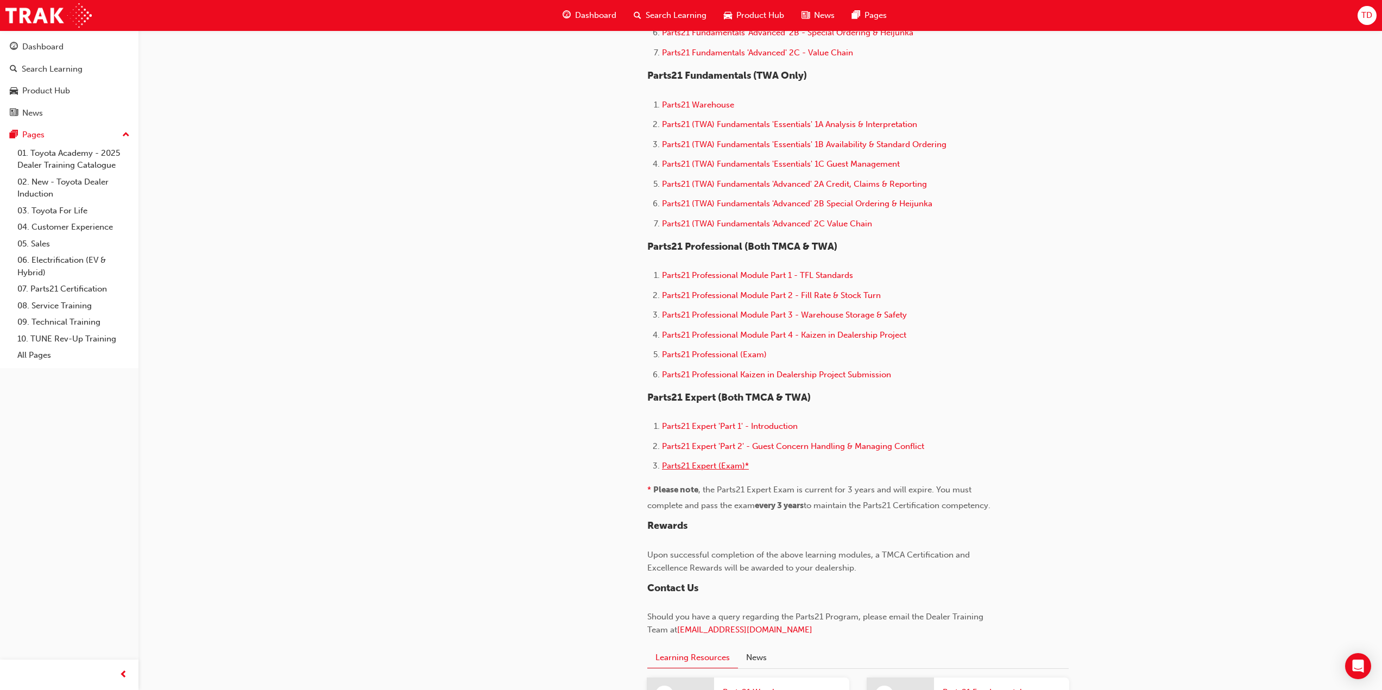
click at [701, 465] on span "Parts21 Expert (Exam)*" at bounding box center [705, 466] width 87 height 10
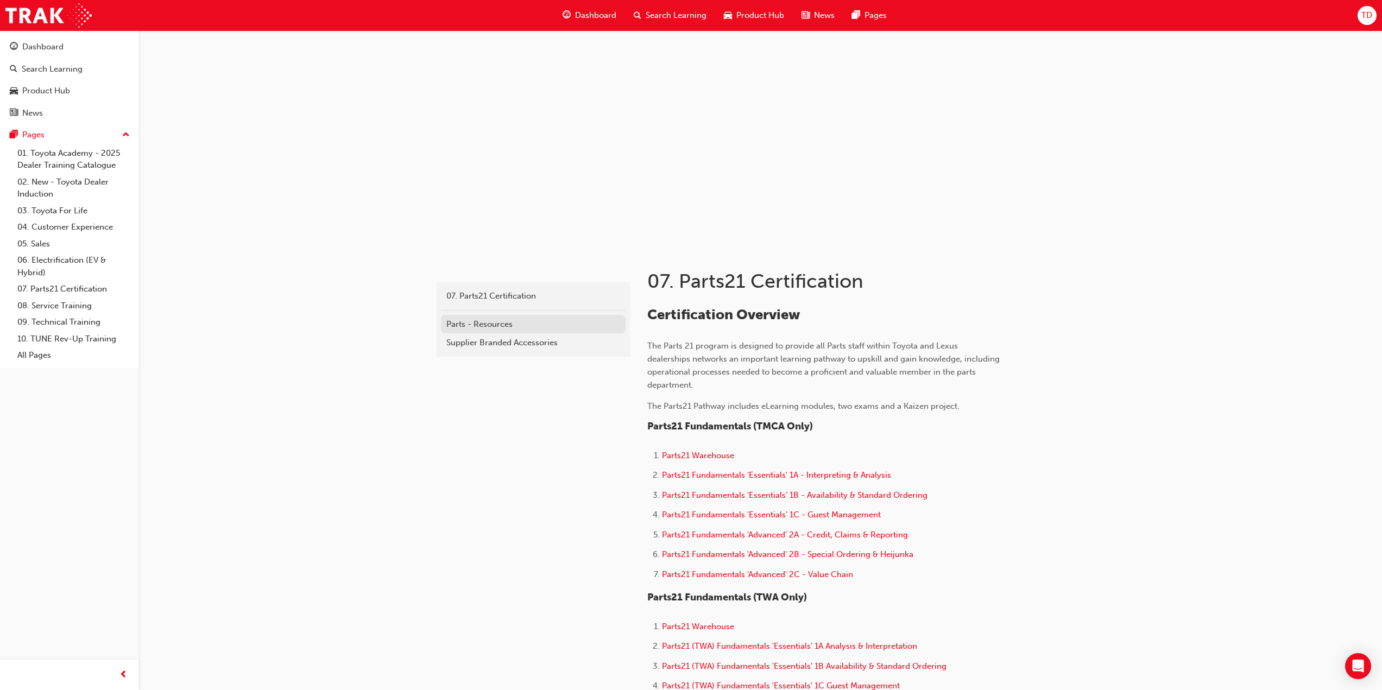
click at [484, 328] on div "Parts - Resources" at bounding box center [533, 324] width 174 height 12
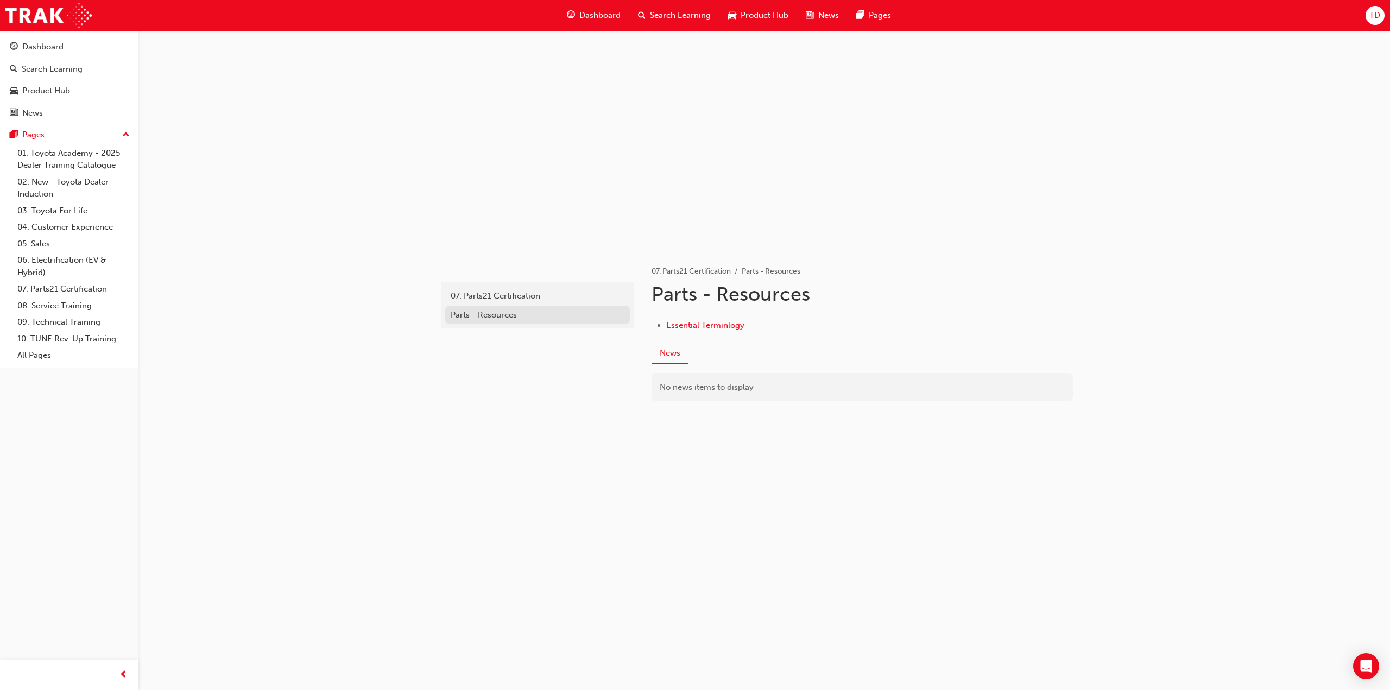
click at [504, 309] on div "Parts - Resources" at bounding box center [538, 315] width 174 height 12
click at [508, 292] on div "07. Parts21 Certification" at bounding box center [538, 296] width 174 height 12
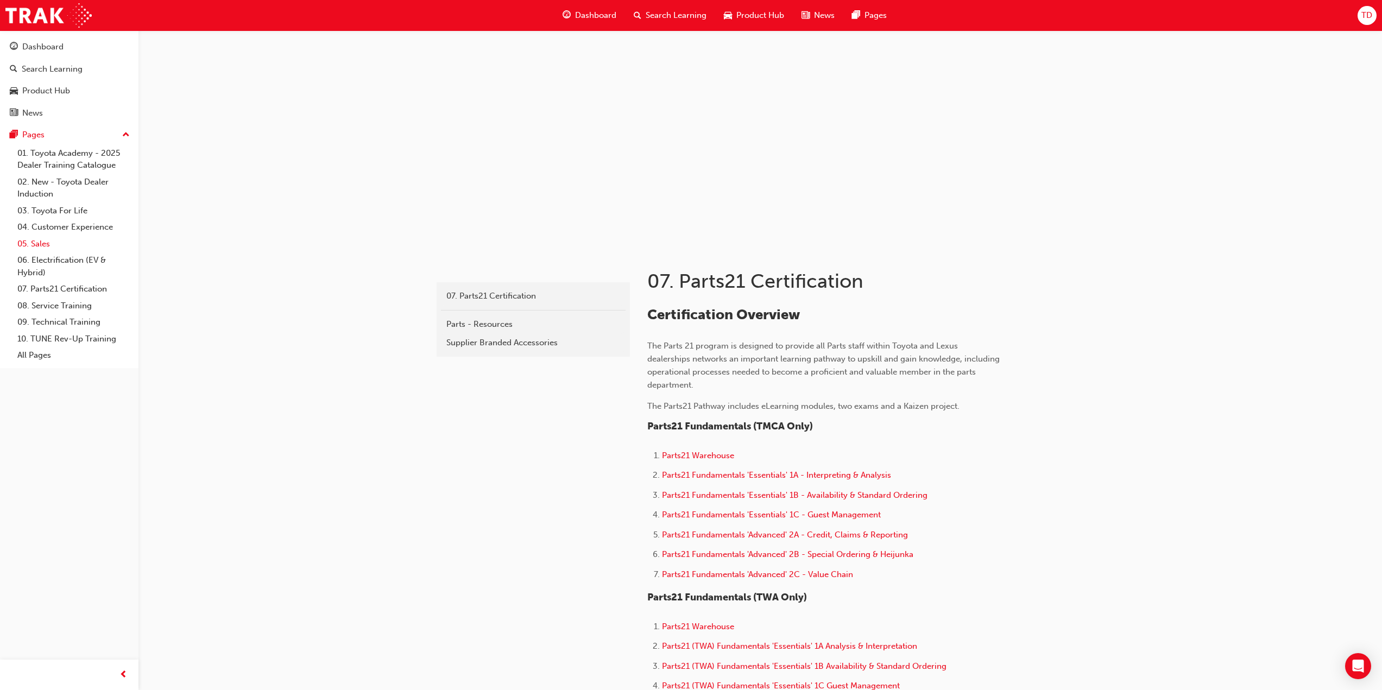
click at [43, 241] on link "05. Sales" at bounding box center [73, 244] width 121 height 17
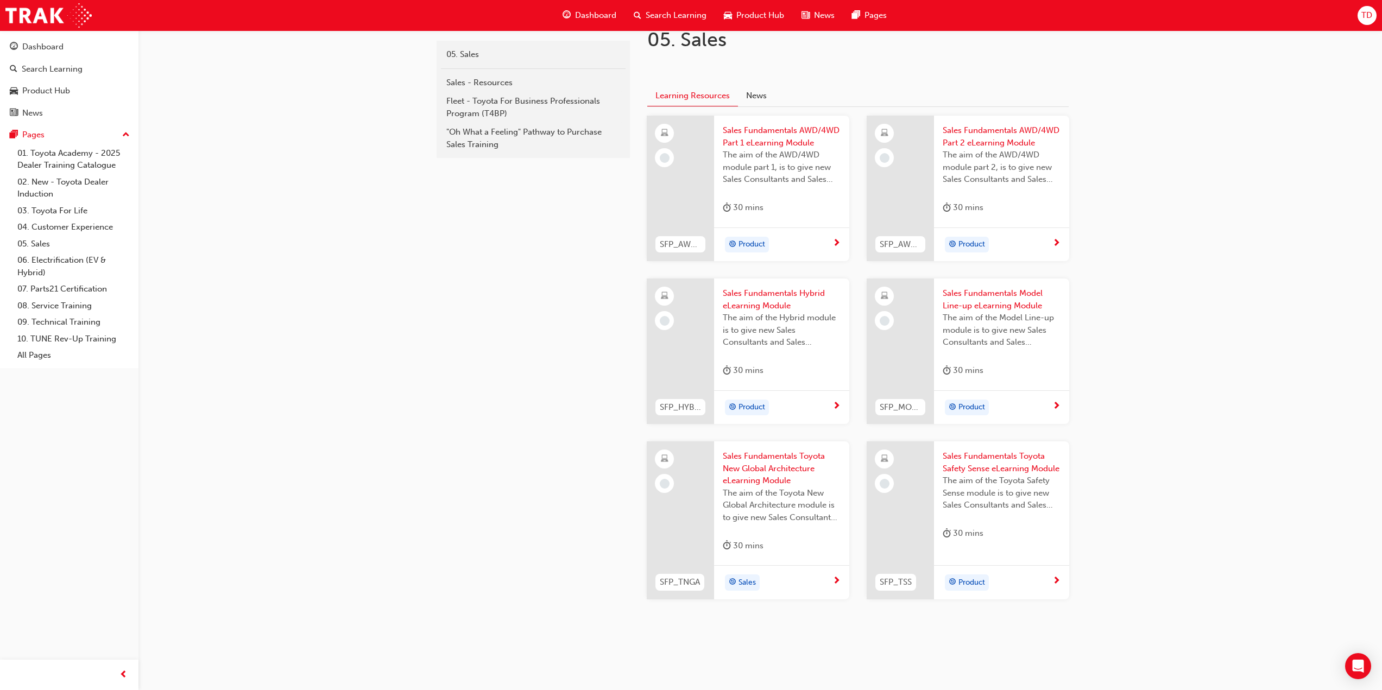
scroll to position [265, 0]
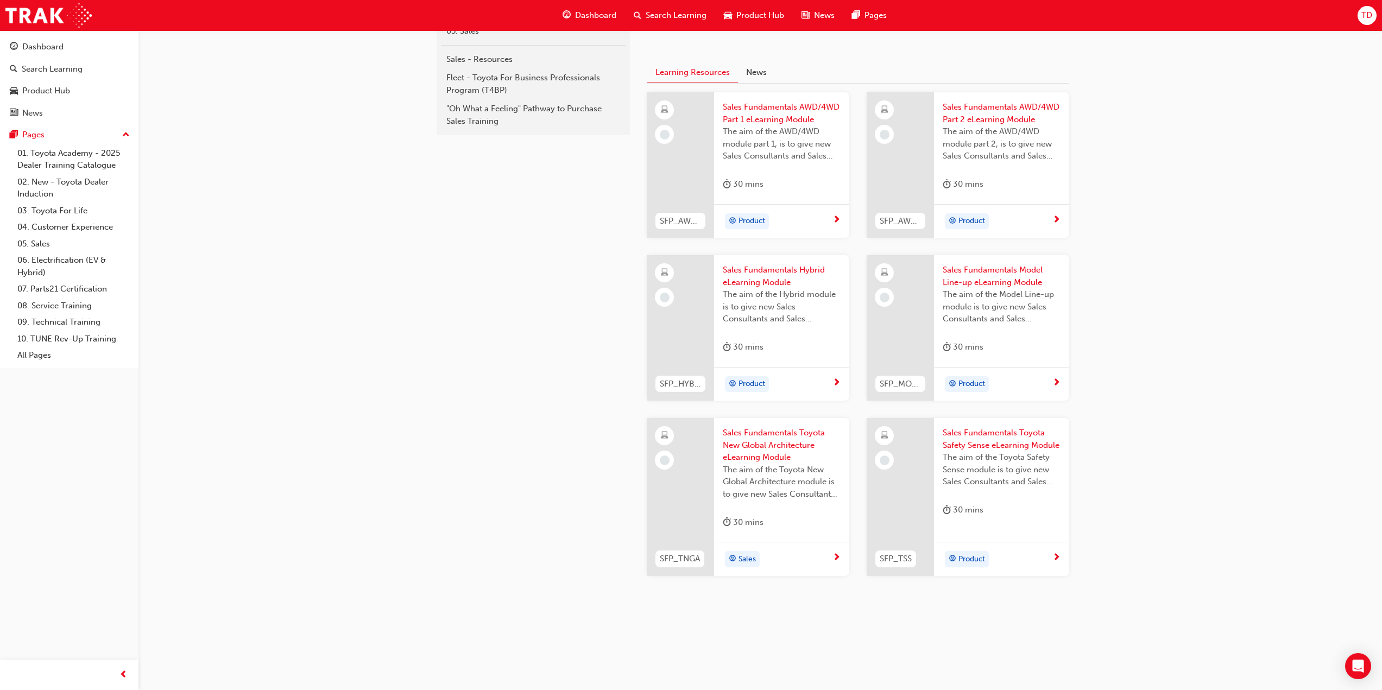
click at [1261, 317] on div "sales 05. Sales Sales - Resources Fleet - Toyota For Business Professionals Pro…" at bounding box center [691, 212] width 1382 height 955
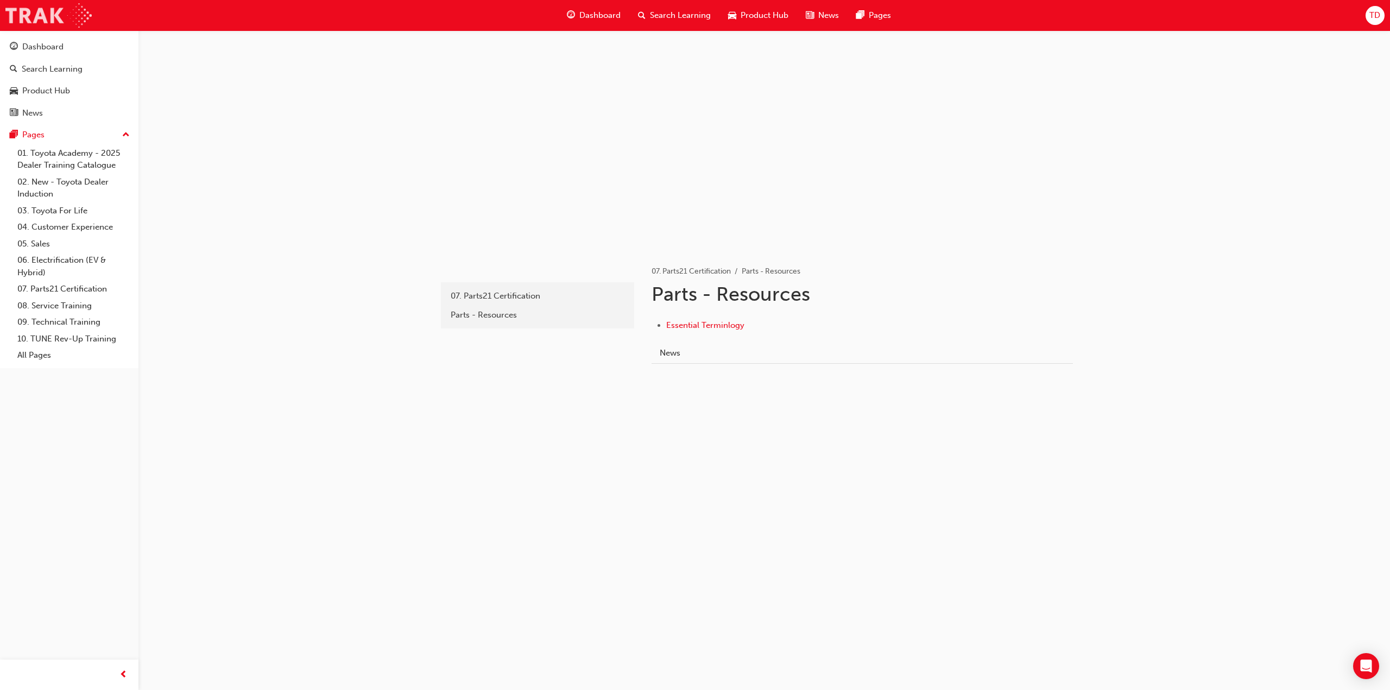
click at [44, 11] on img at bounding box center [48, 15] width 86 height 24
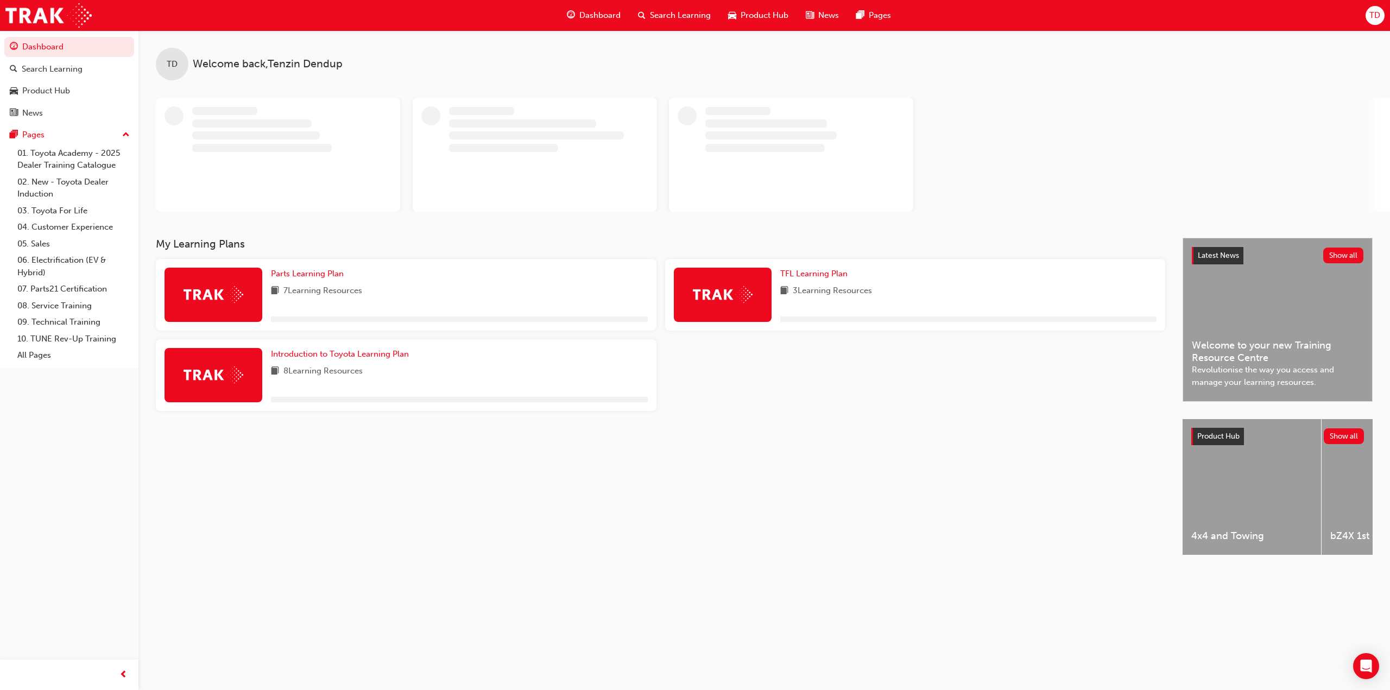
click at [582, 9] on div "Dashboard" at bounding box center [593, 15] width 71 height 22
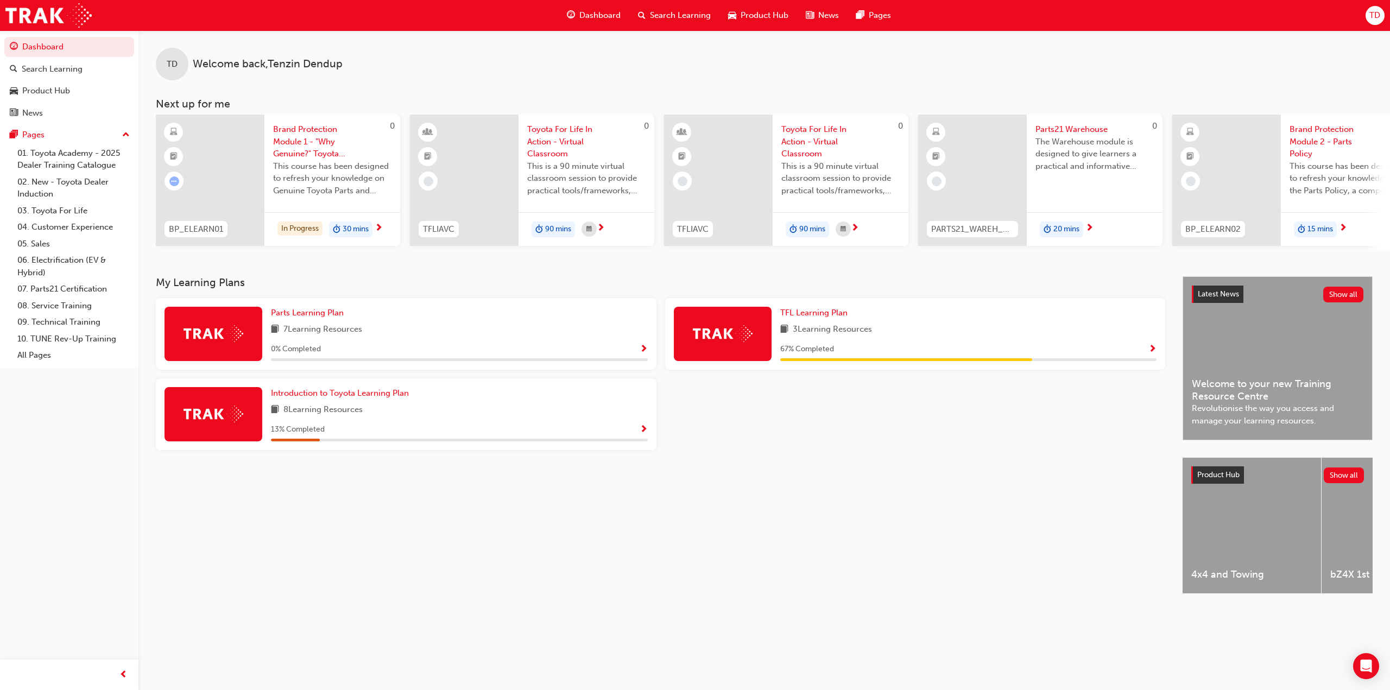
click at [590, 14] on span "Dashboard" at bounding box center [599, 15] width 41 height 12
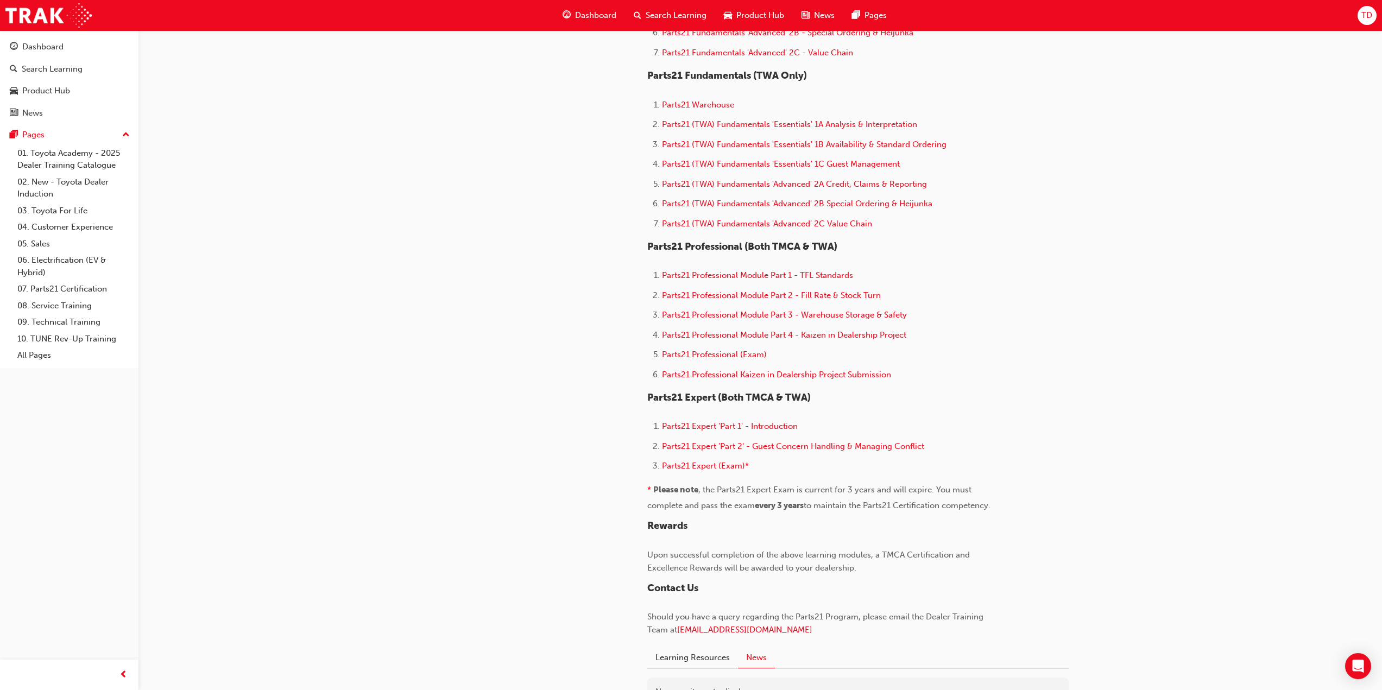
scroll to position [362, 0]
